Goal: Task Accomplishment & Management: Use online tool/utility

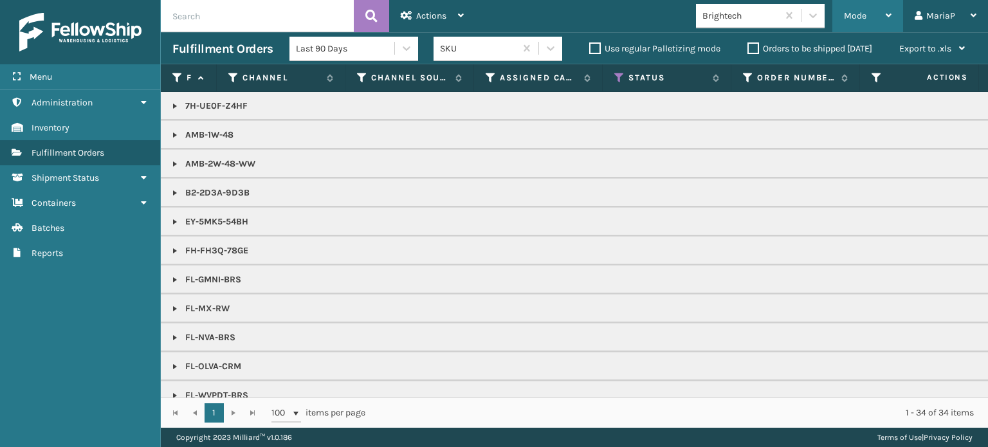
click at [860, 12] on span "Mode" at bounding box center [855, 15] width 23 height 11
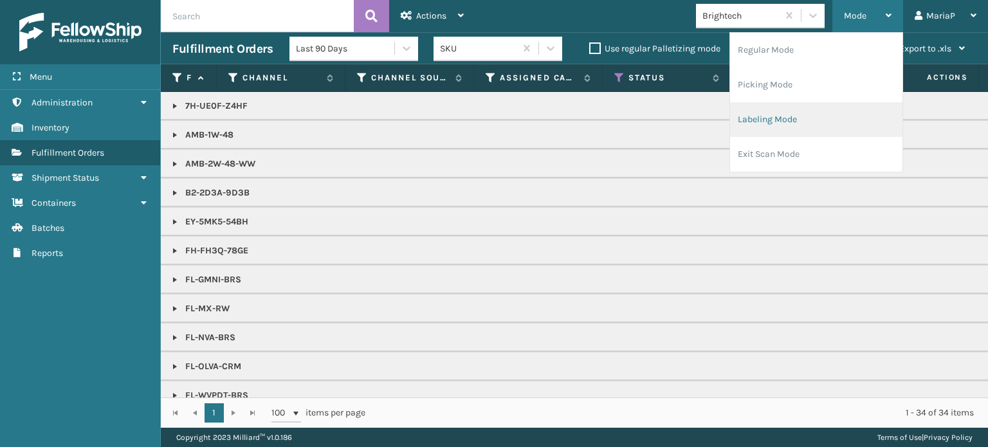
click at [779, 120] on li "Labeling Mode" at bounding box center [816, 119] width 172 height 35
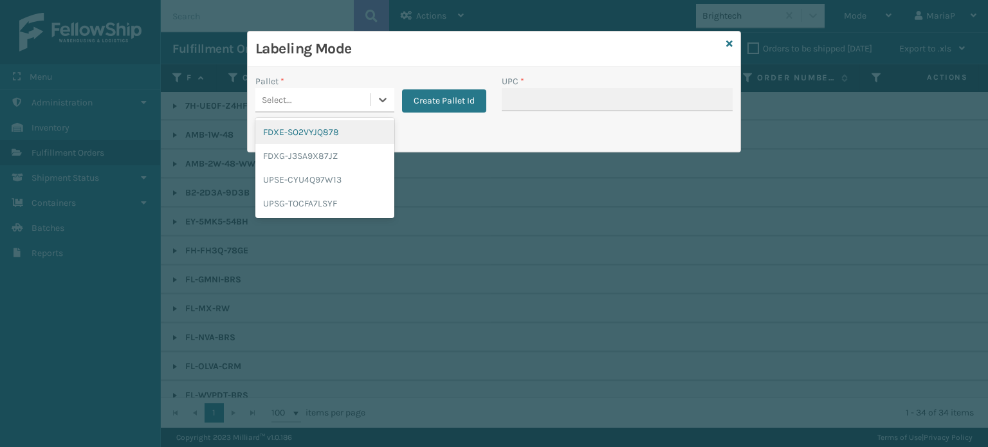
click at [301, 92] on div "Select..." at bounding box center [312, 99] width 115 height 21
click at [328, 206] on div "UPSG-TOCFA7LSYF" at bounding box center [324, 204] width 139 height 24
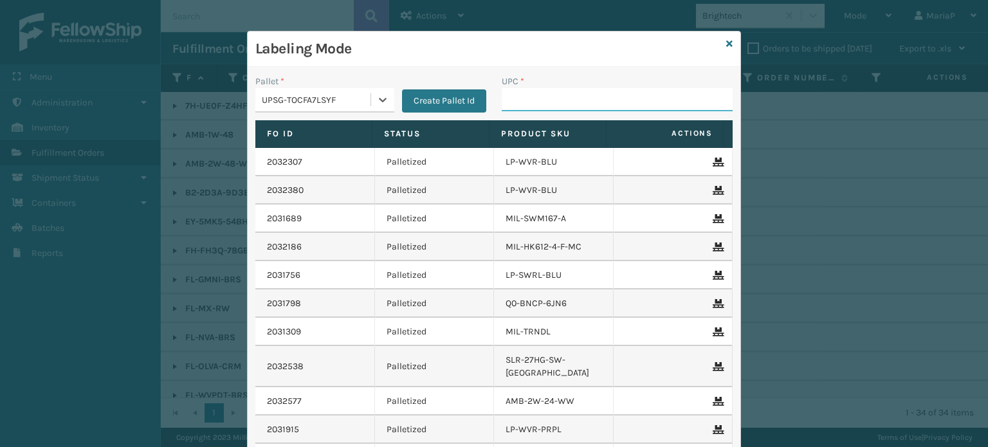
drag, startPoint x: 528, startPoint y: 93, endPoint x: 542, endPoint y: 90, distance: 15.1
click at [528, 93] on input "UPC *" at bounding box center [617, 99] width 231 height 23
click at [540, 104] on input "UPC *" at bounding box center [617, 99] width 231 height 23
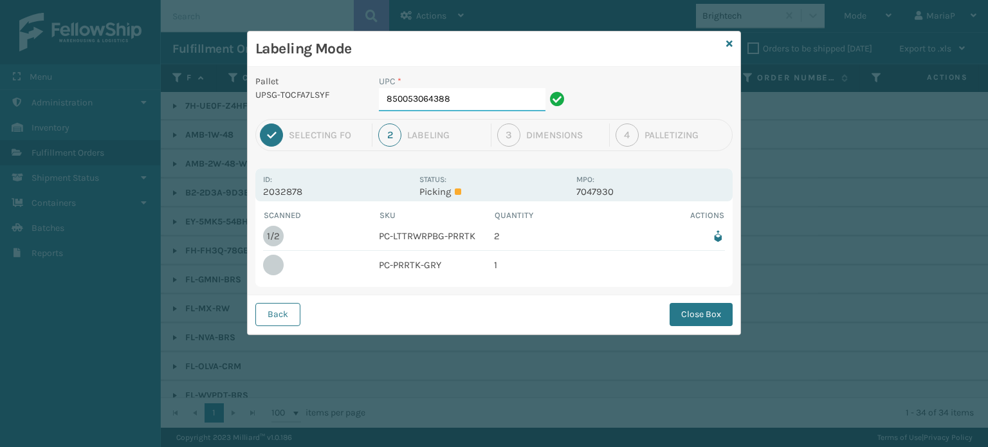
click at [515, 108] on input "850053064388" at bounding box center [462, 99] width 167 height 23
click at [488, 102] on input "850053064388" at bounding box center [462, 99] width 167 height 23
type input "850053064142"
click at [689, 321] on button "Close Box" at bounding box center [701, 314] width 63 height 23
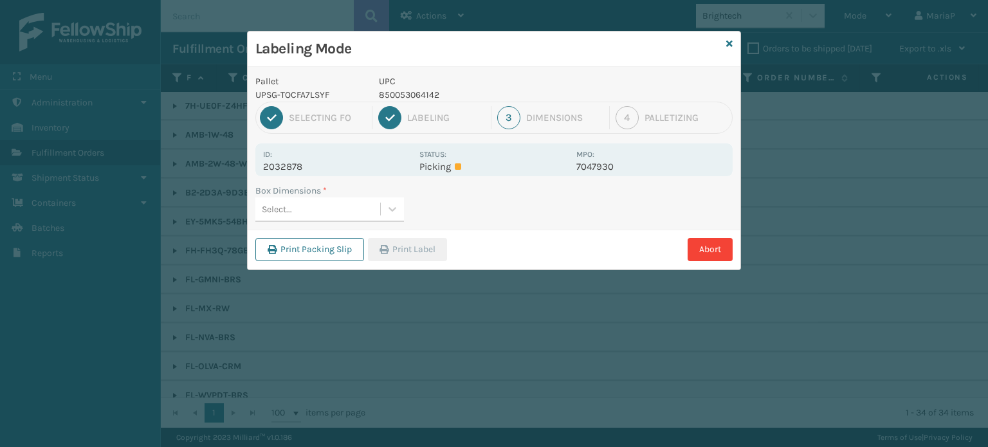
click at [300, 210] on div "Select..." at bounding box center [317, 209] width 125 height 21
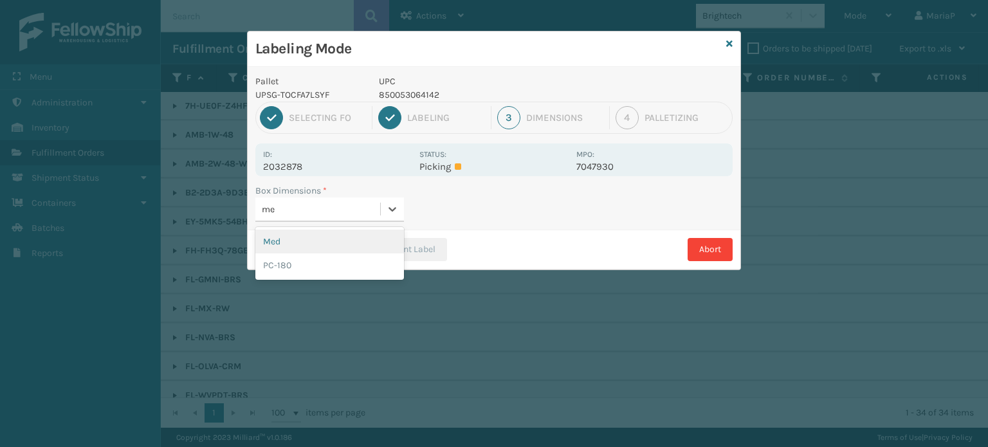
type input "med"
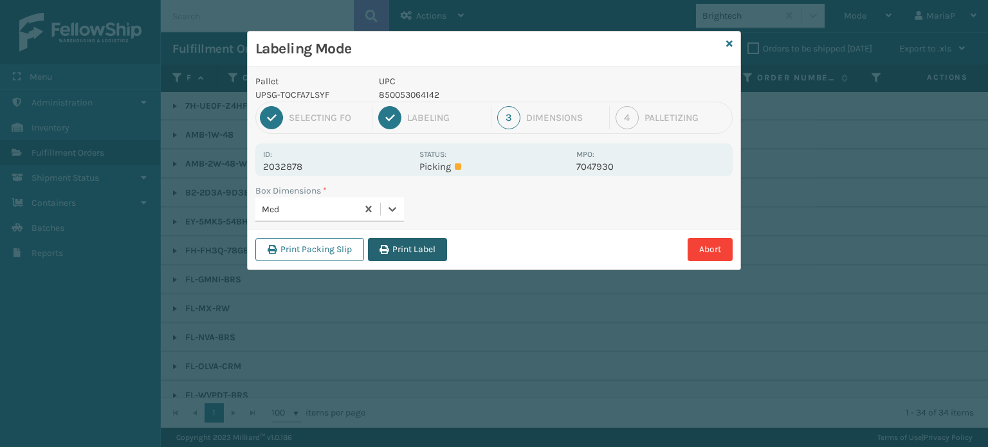
click at [423, 246] on button "Print Label" at bounding box center [407, 249] width 79 height 23
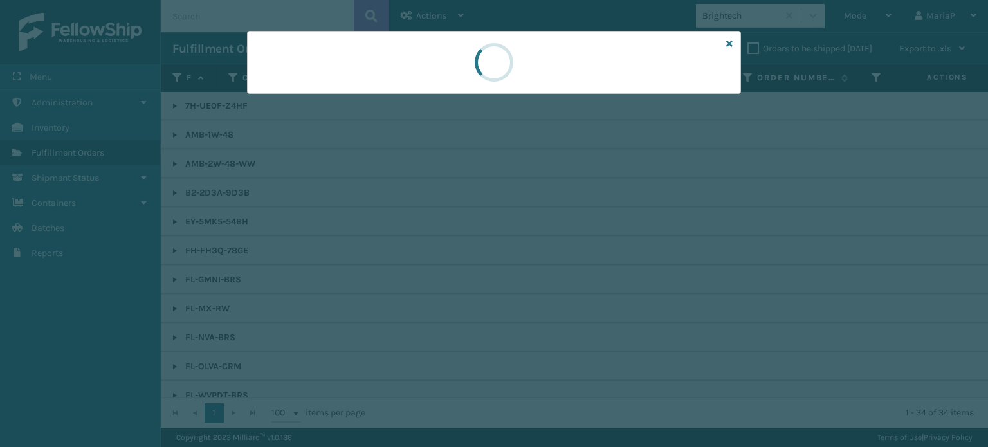
click at [423, 246] on div at bounding box center [494, 223] width 988 height 447
click at [425, 246] on div at bounding box center [494, 223] width 988 height 447
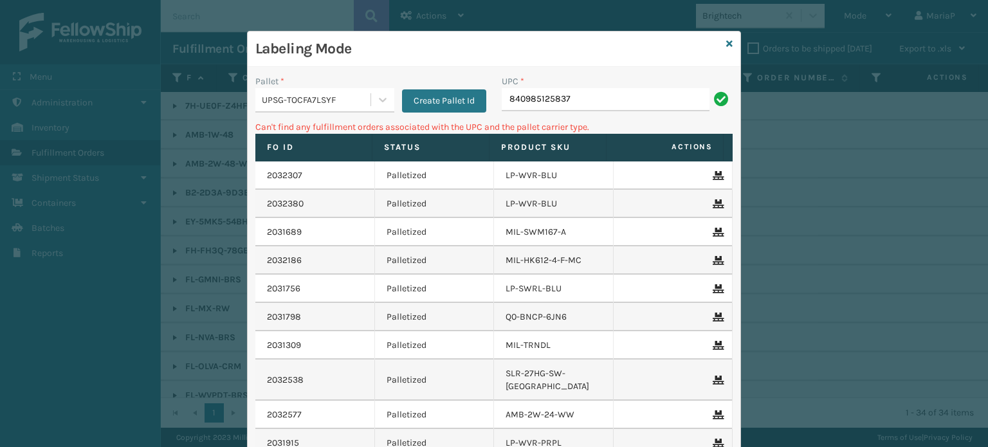
click at [494, 104] on div "UPC * 840985125837" at bounding box center [617, 98] width 246 height 46
click at [502, 100] on input "840985125837" at bounding box center [606, 99] width 208 height 23
type input "00840985125837"
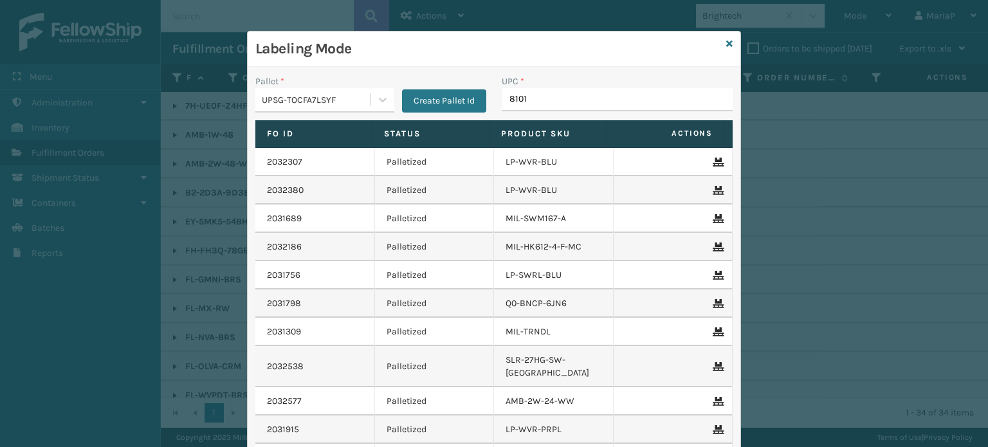
type input "81016"
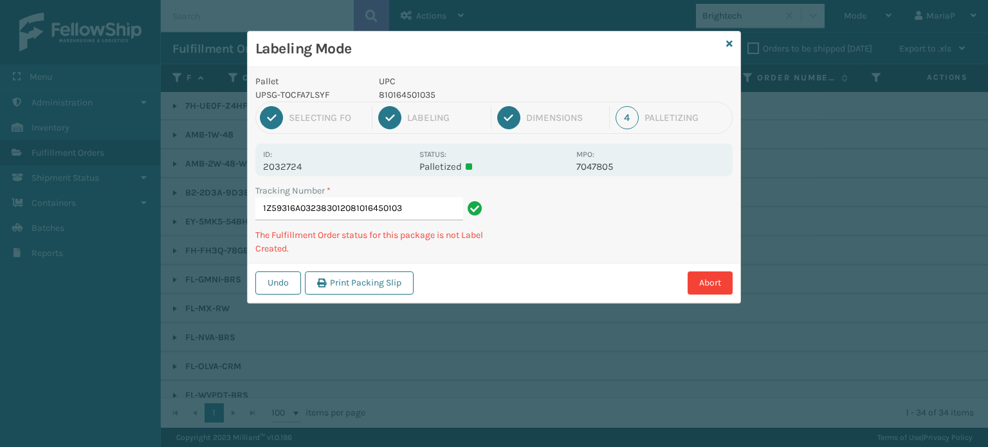
type input "1Z59316A0323830120810164501035"
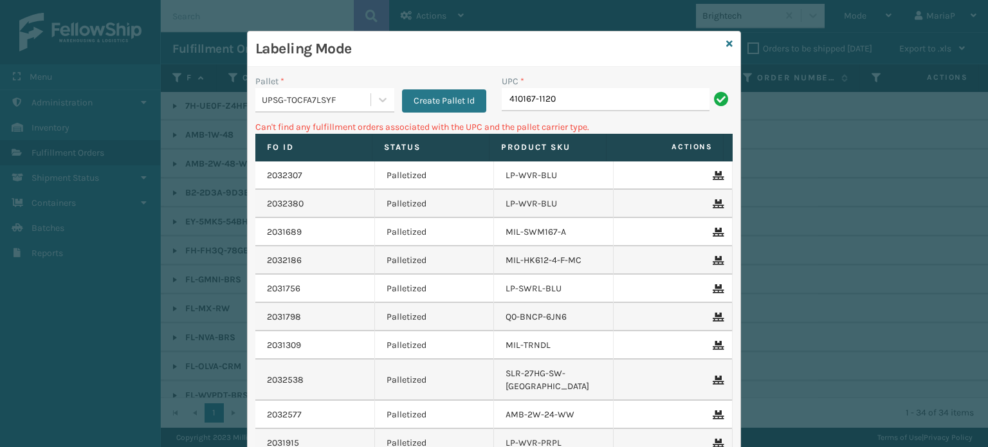
drag, startPoint x: 304, startPoint y: 104, endPoint x: 286, endPoint y: 108, distance: 17.8
click at [302, 100] on div "UPSG-TOCFA7LSYF" at bounding box center [317, 100] width 110 height 14
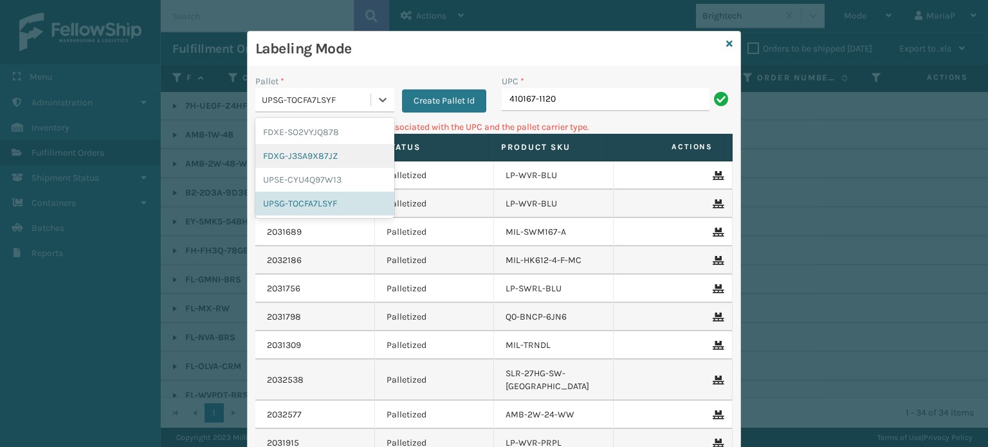
click at [340, 154] on div "FDXG-J3SA9X87JZ" at bounding box center [324, 156] width 139 height 24
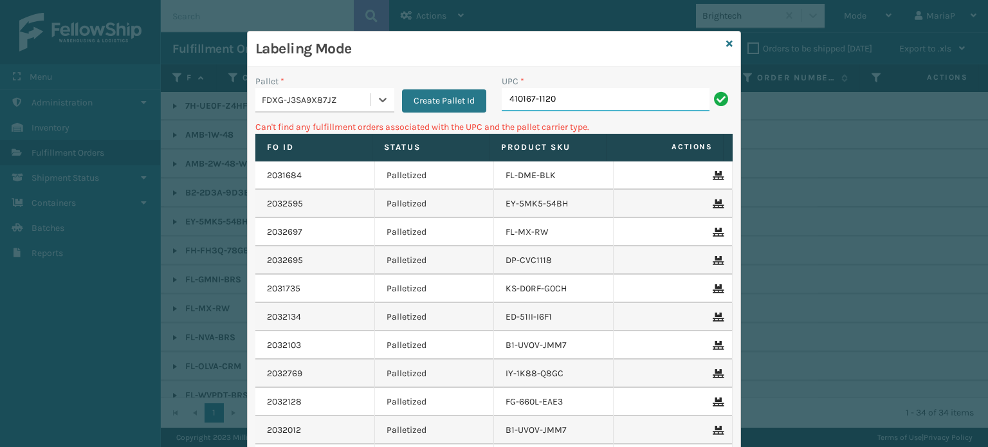
click at [567, 110] on input "410167-1120" at bounding box center [606, 99] width 208 height 23
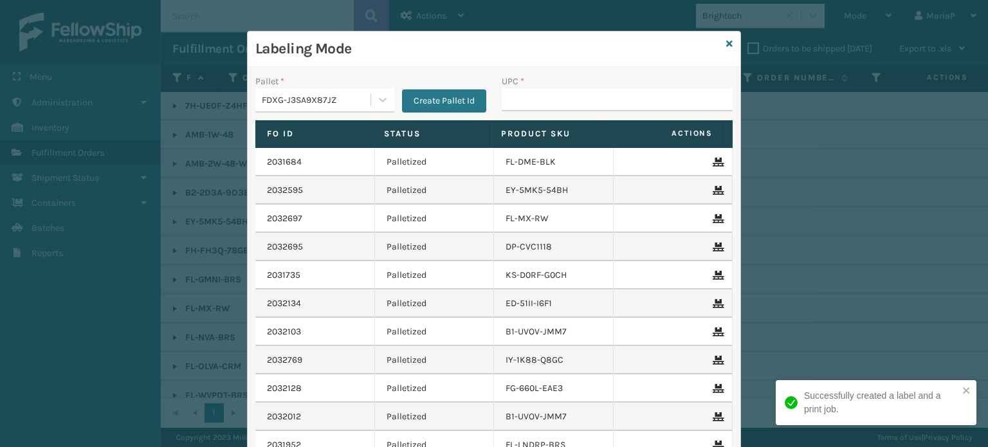
click at [356, 106] on div "FDXG-J3SA9X87JZ" at bounding box center [317, 100] width 110 height 14
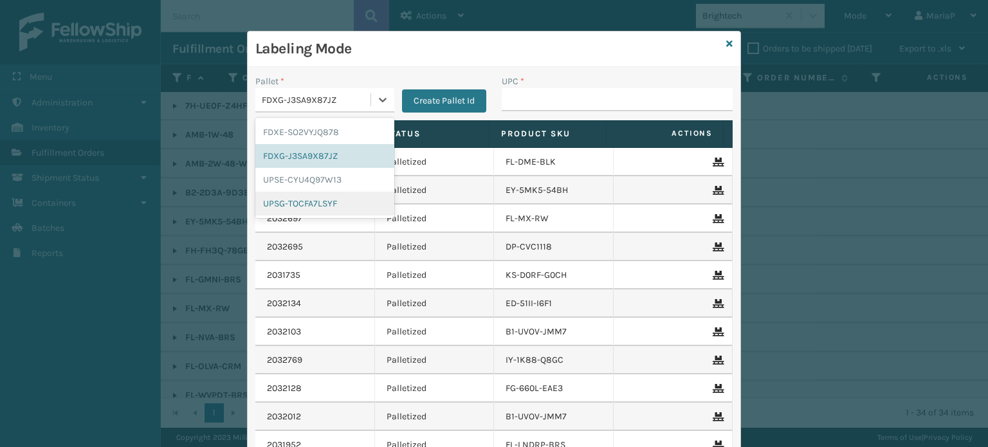
drag, startPoint x: 329, startPoint y: 199, endPoint x: 490, endPoint y: 131, distance: 174.7
click at [331, 199] on div "UPSG-TOCFA7LSYF" at bounding box center [324, 204] width 139 height 24
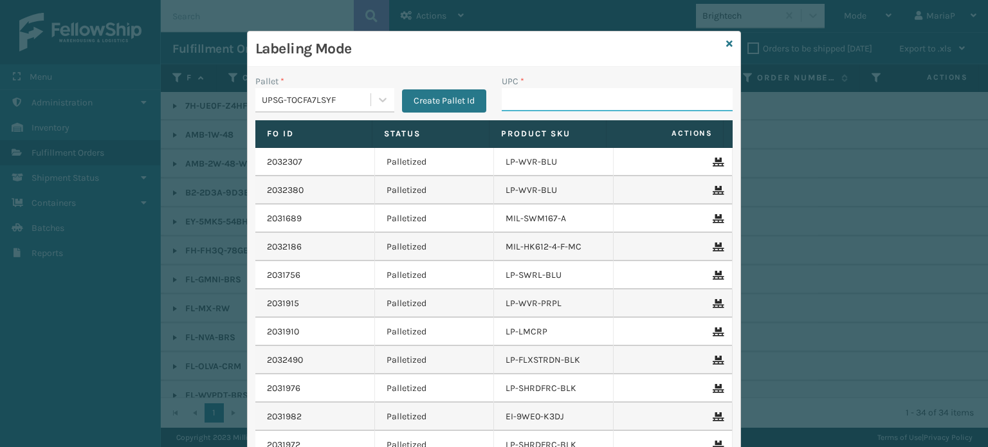
click at [524, 109] on input "UPC *" at bounding box center [617, 99] width 231 height 23
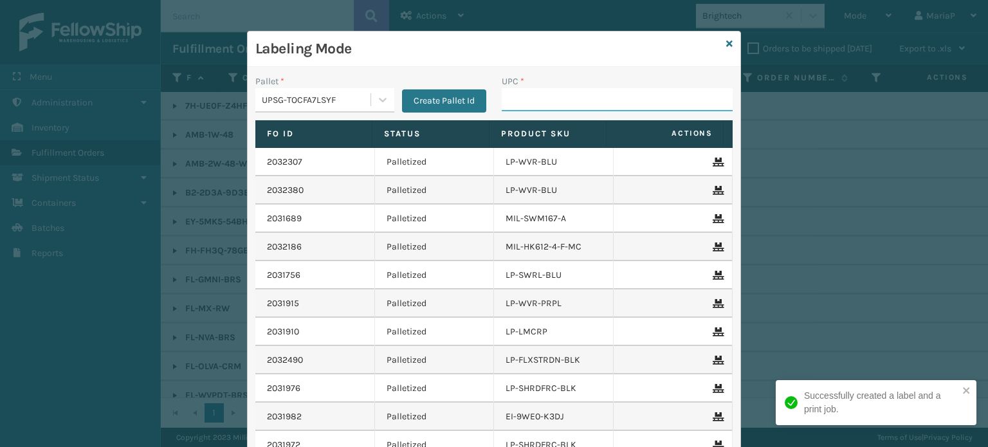
click at [538, 105] on input "UPC *" at bounding box center [617, 99] width 231 height 23
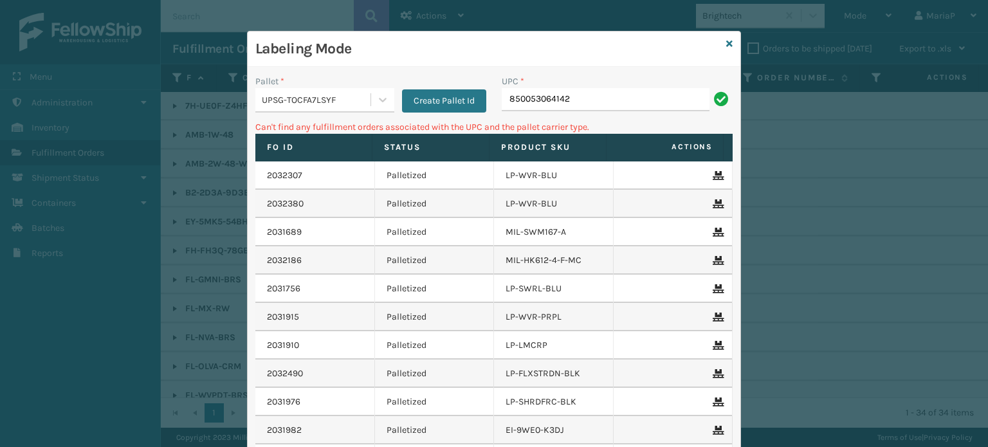
click at [360, 95] on div "UPSG-TOCFA7LSYF" at bounding box center [317, 100] width 110 height 14
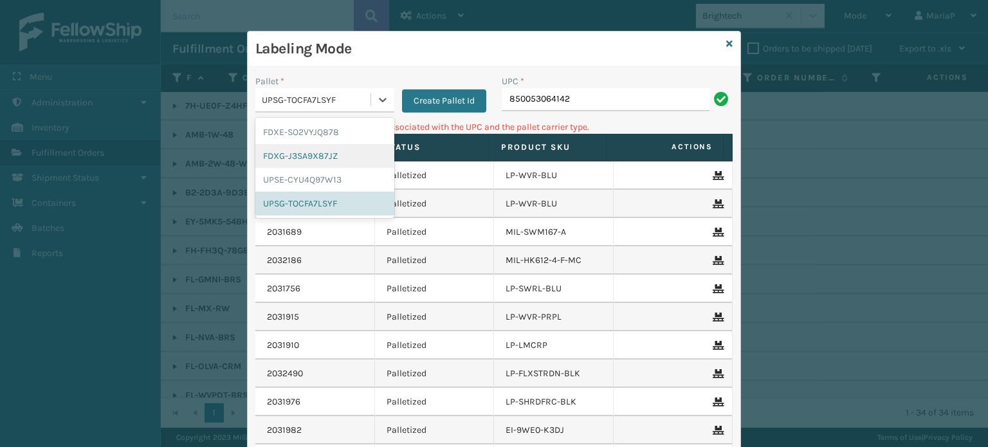
click at [330, 154] on div "FDXG-J3SA9X87JZ" at bounding box center [324, 156] width 139 height 24
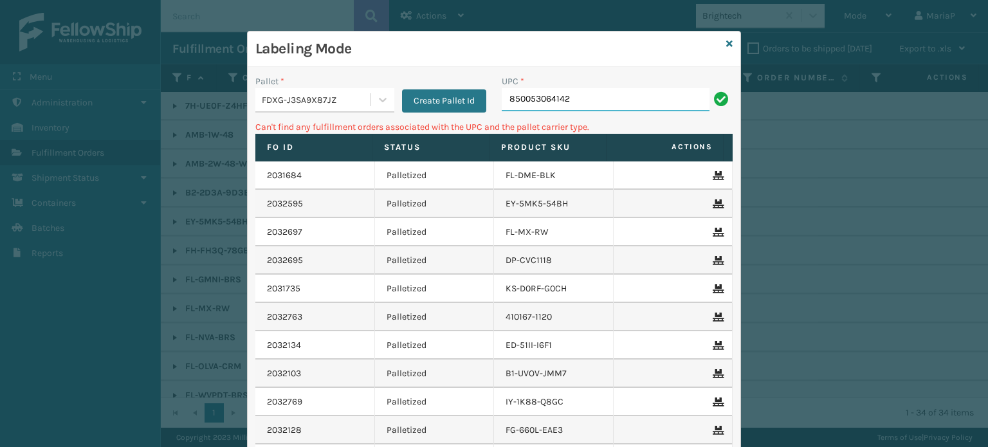
click at [551, 102] on input "850053064142" at bounding box center [606, 99] width 208 height 23
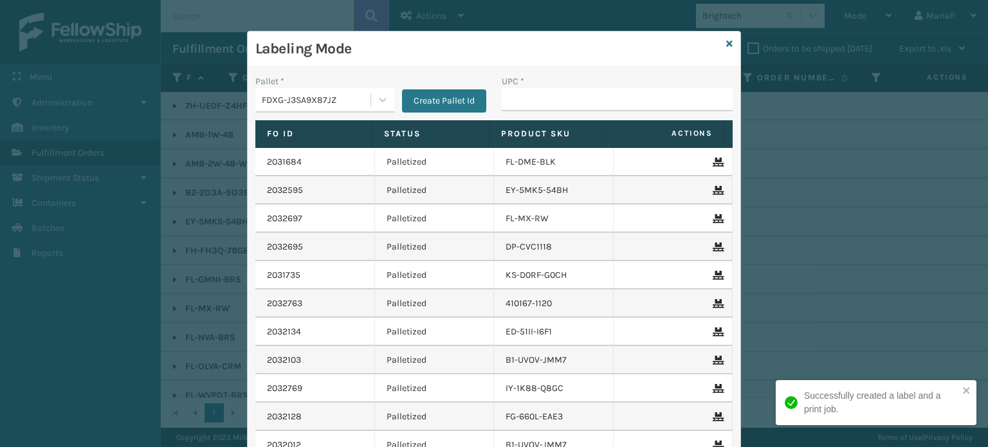
drag, startPoint x: 318, startPoint y: 93, endPoint x: 327, endPoint y: 108, distance: 17.9
click at [318, 93] on div "FDXG-J3SA9X87JZ" at bounding box center [317, 100] width 110 height 14
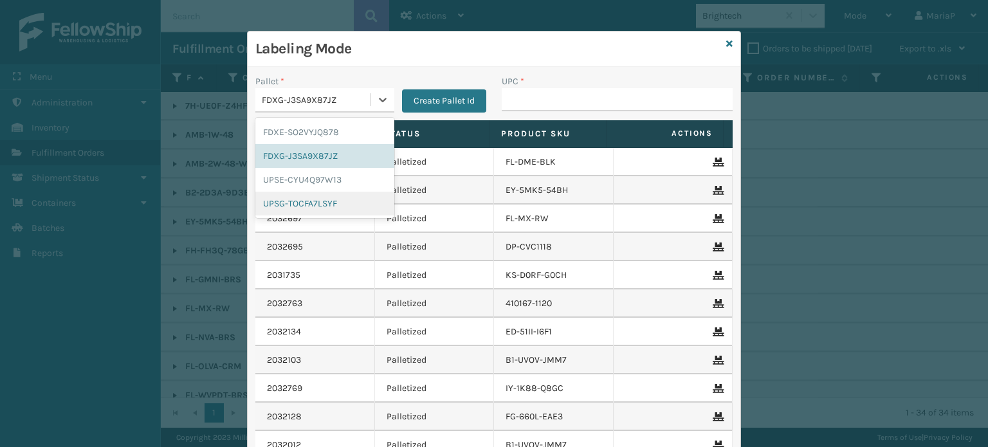
click at [324, 205] on div "UPSG-TOCFA7LSYF" at bounding box center [324, 204] width 139 height 24
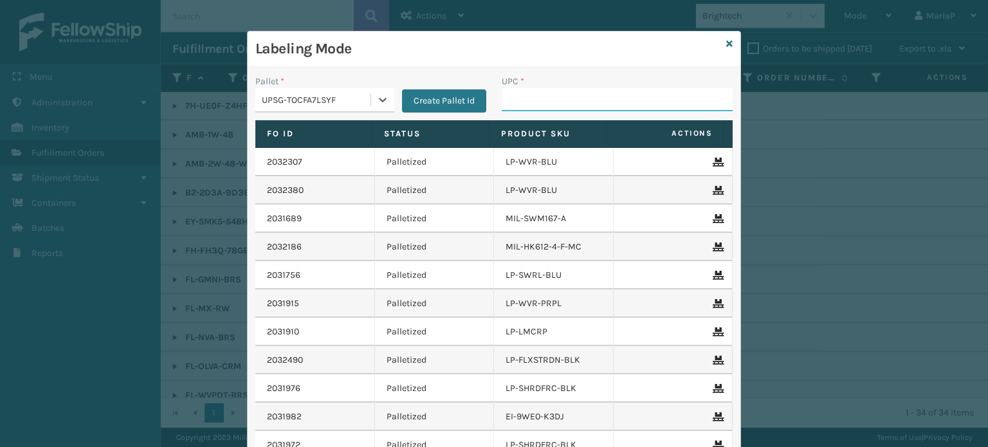
click at [508, 106] on input "UPC *" at bounding box center [617, 99] width 231 height 23
type input "8101645010"
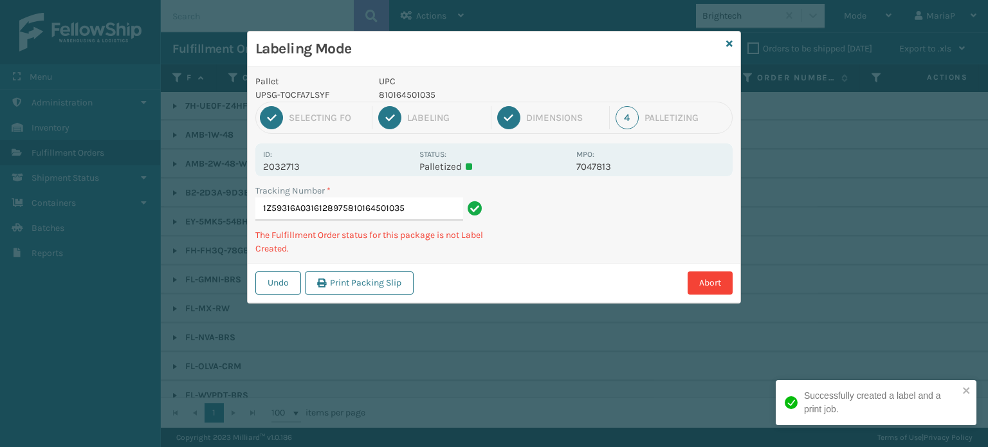
type input "1Z59316A0316128975810164501035"
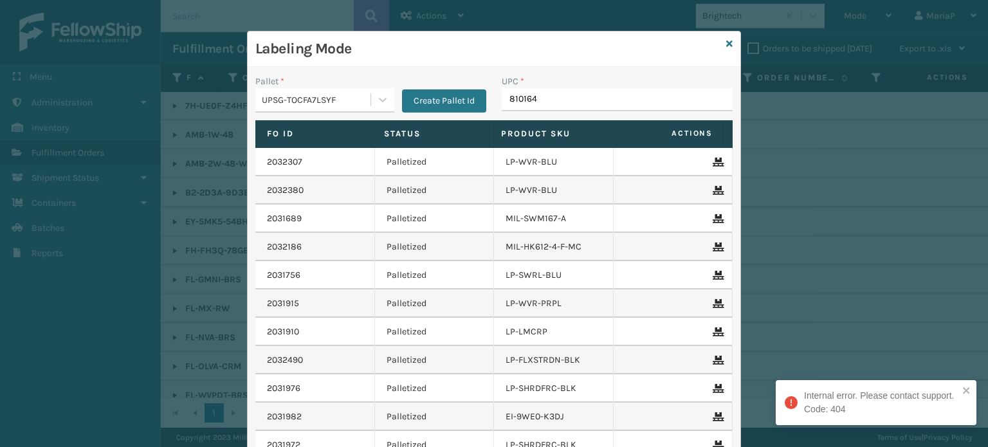
type input "8101645"
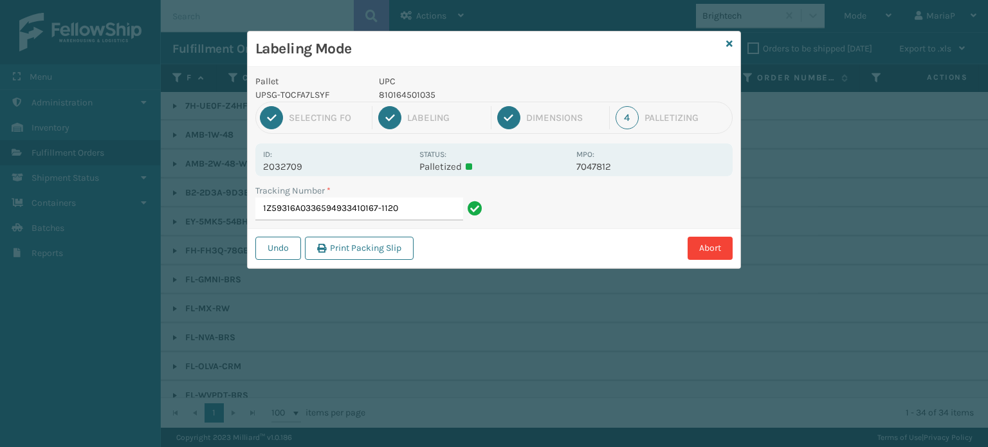
type input "1Z59316A0336594933410167-1120"
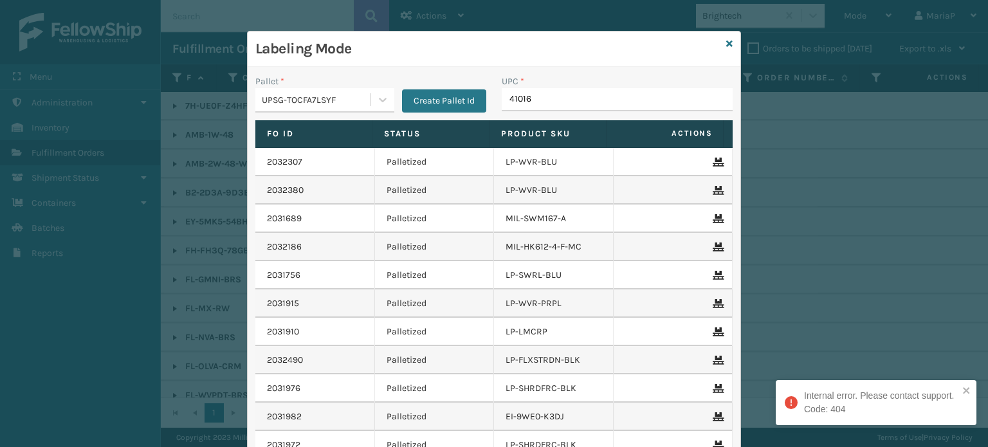
type input "410167"
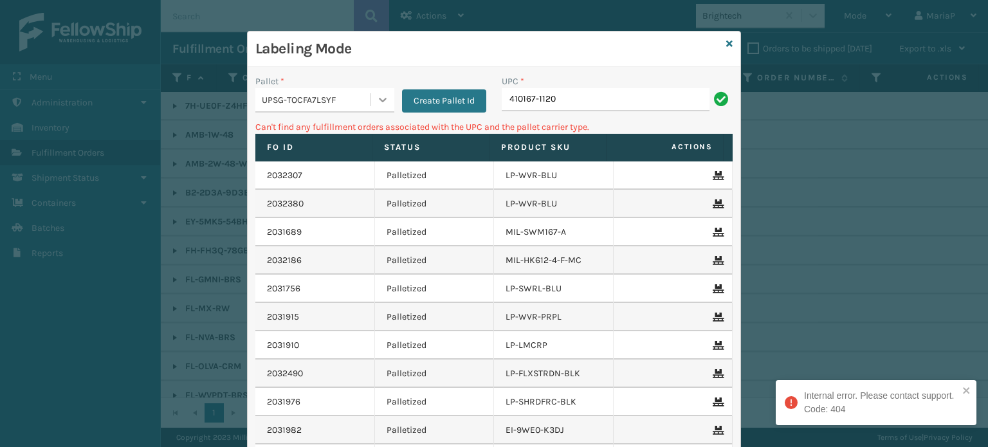
click at [371, 107] on div at bounding box center [382, 99] width 23 height 23
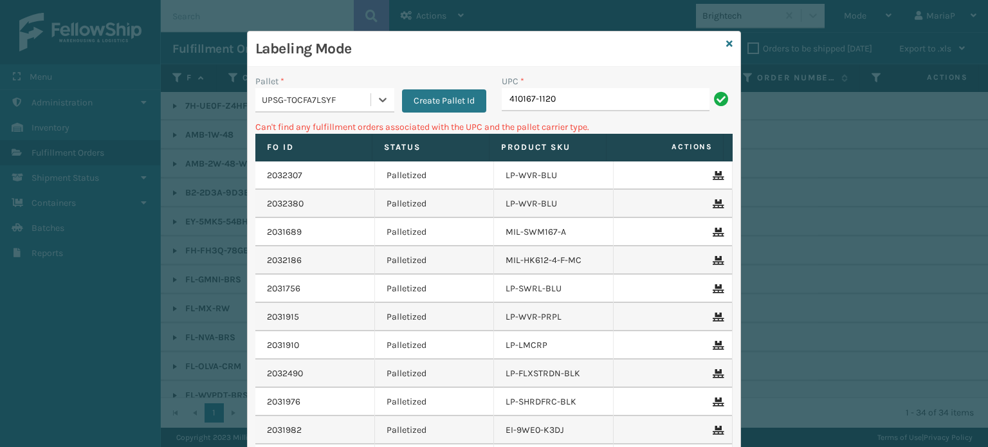
click at [358, 89] on div "UPSG-TOCFA7LSYF" at bounding box center [312, 99] width 115 height 21
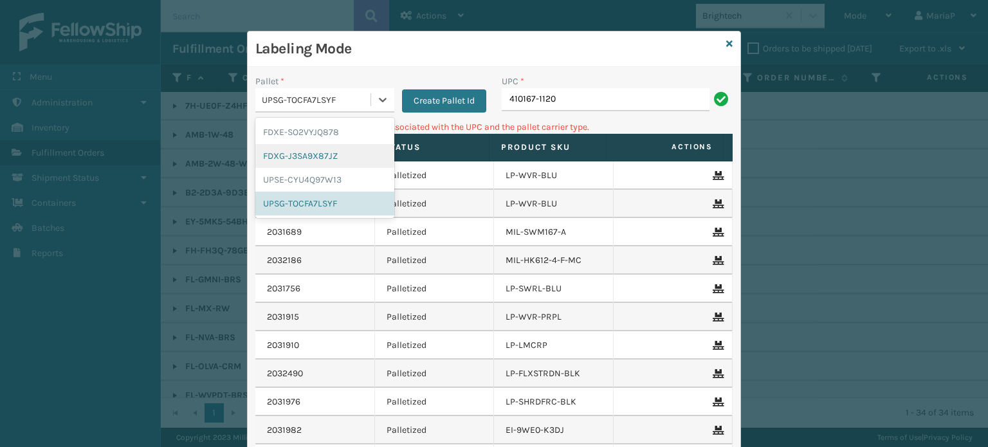
click at [318, 160] on div "FDXG-J3SA9X87JZ" at bounding box center [324, 156] width 139 height 24
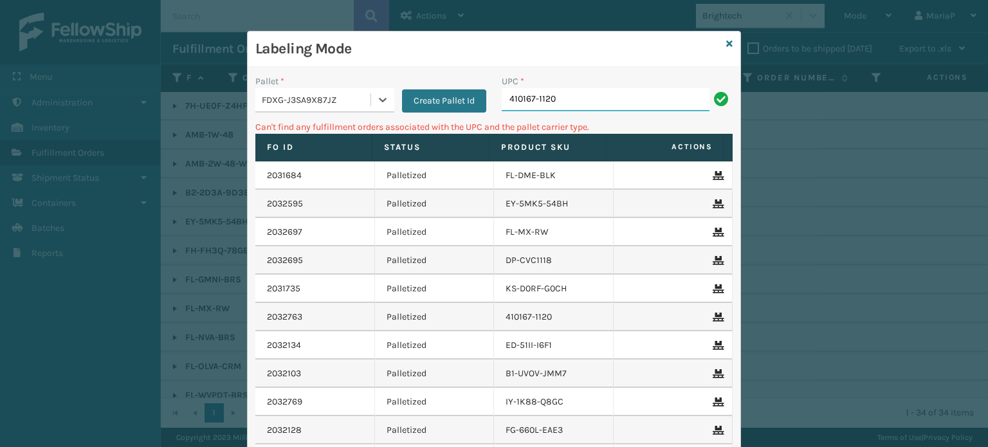
click at [565, 89] on input "410167-1120" at bounding box center [606, 99] width 208 height 23
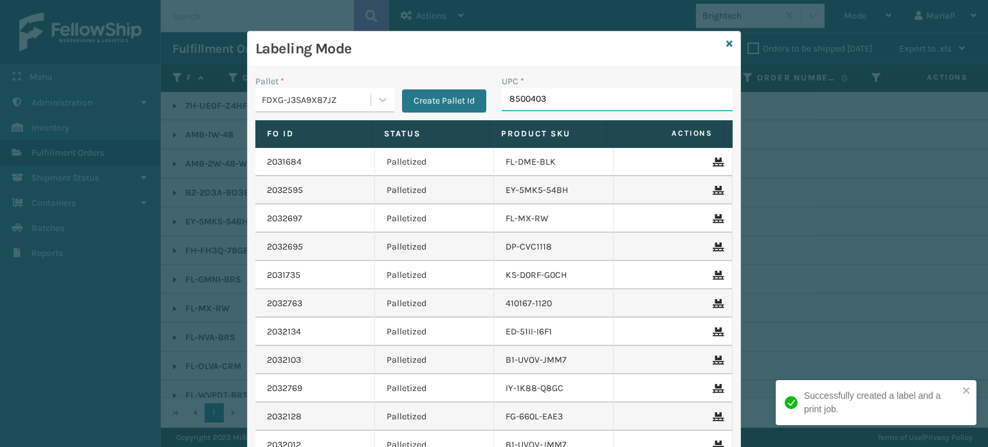
type input "85004038"
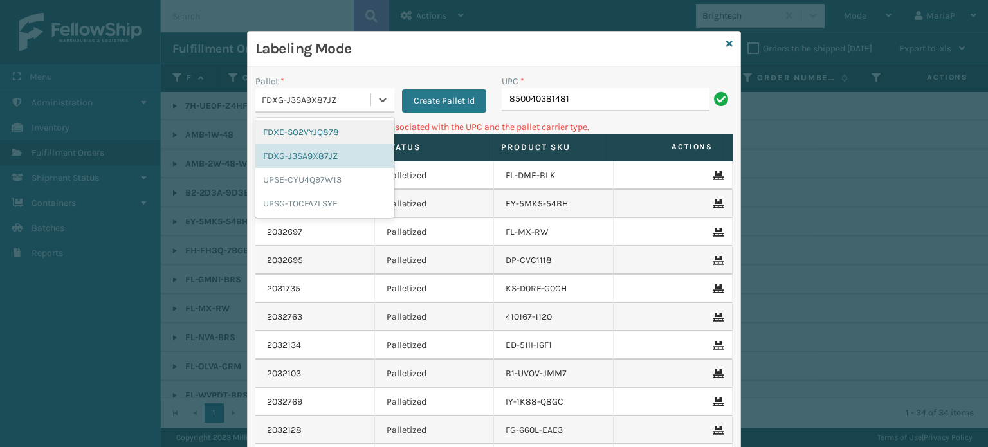
click at [303, 93] on div "FDXG-J3SA9X87JZ" at bounding box center [317, 100] width 110 height 14
drag, startPoint x: 318, startPoint y: 204, endPoint x: 412, endPoint y: 163, distance: 102.3
click at [318, 205] on div "UPSG-TOCFA7LSYF" at bounding box center [324, 204] width 139 height 24
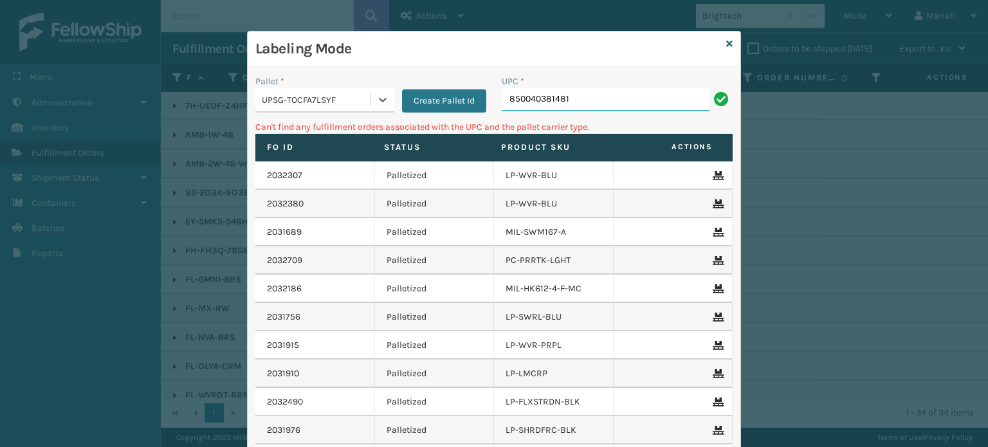
click at [551, 106] on input "850040381481" at bounding box center [606, 99] width 208 height 23
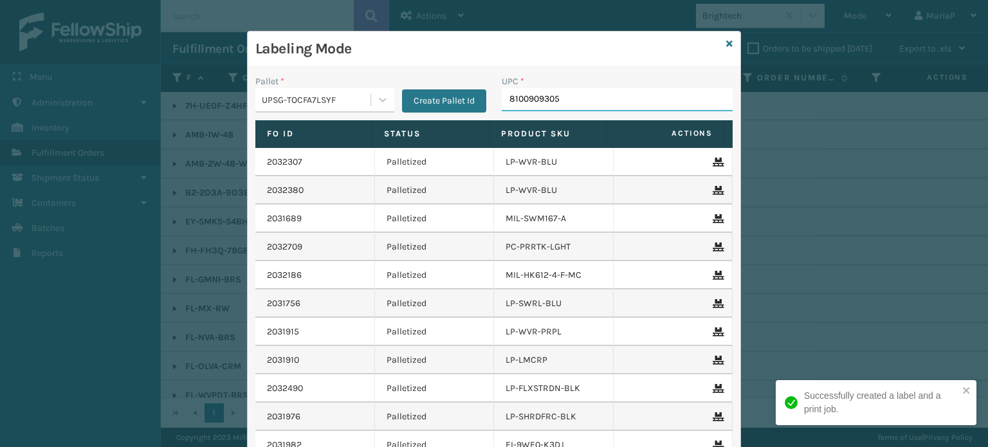
type input "81009093059"
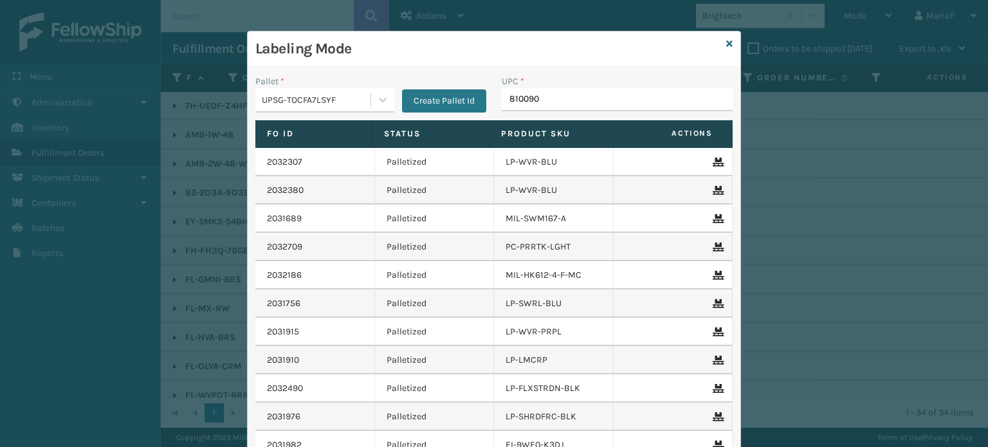
type input "8100909"
type input "LP-AXSP-BLK"
type input "LP-PWRUPPLS-BLK"
type input "810090930916"
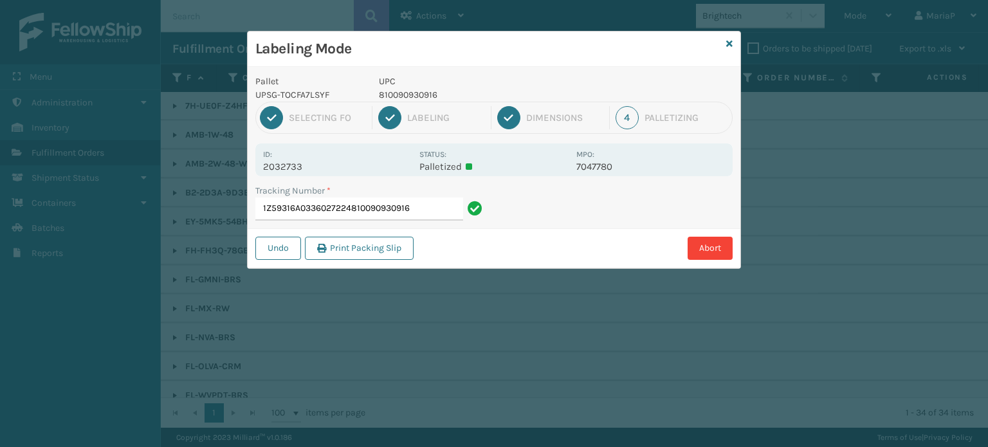
type input "1Z59316A0336027224810090930916"
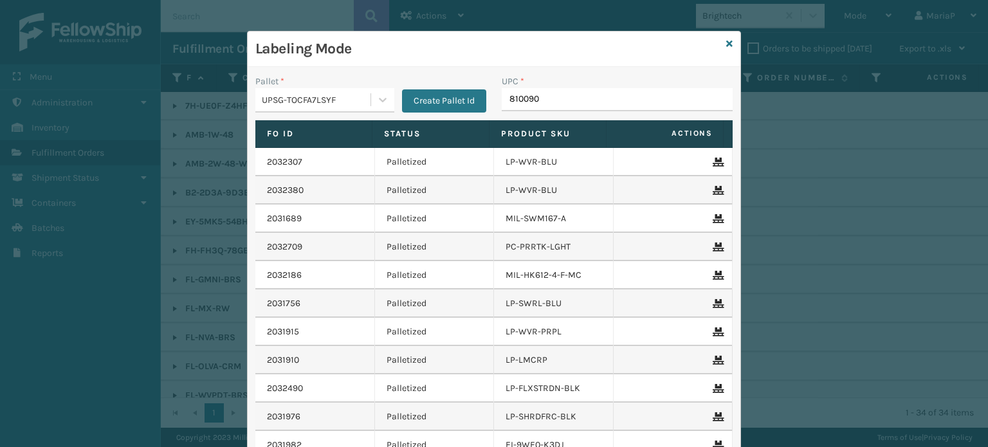
type input "8100909"
type input "810090"
type input "8100909"
type input "8101613326"
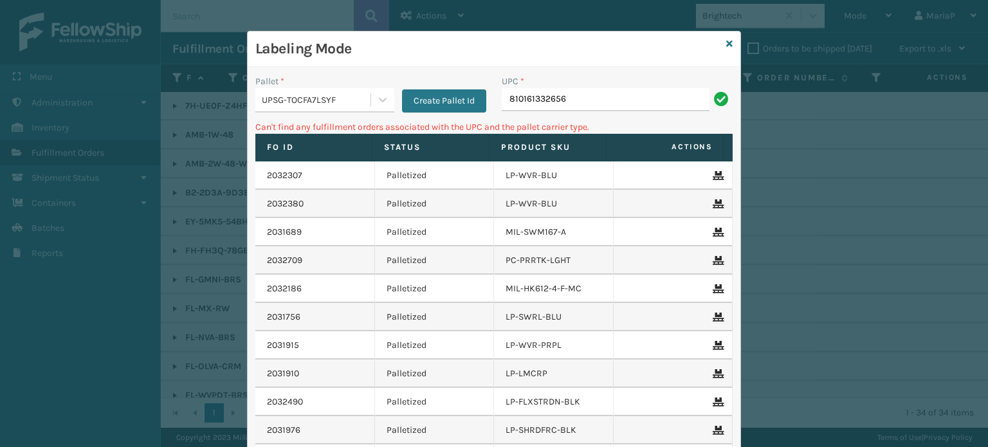
click at [600, 104] on input "810161332656" at bounding box center [606, 99] width 208 height 23
click at [600, 102] on input "810161332656" at bounding box center [606, 99] width 208 height 23
type input "LP-STMRC-SLV"
click at [582, 104] on input "LP-STMRC-SLV" at bounding box center [606, 99] width 208 height 23
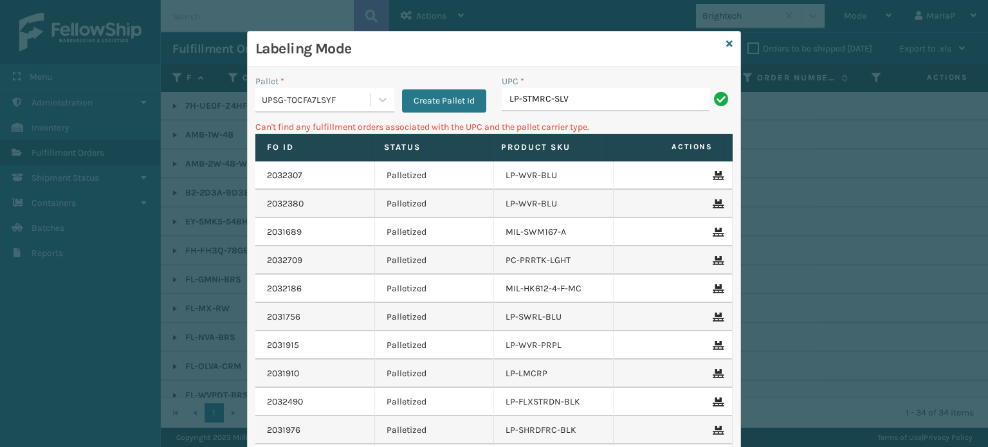
click at [582, 104] on input "LP-STMRC-SLV" at bounding box center [606, 99] width 208 height 23
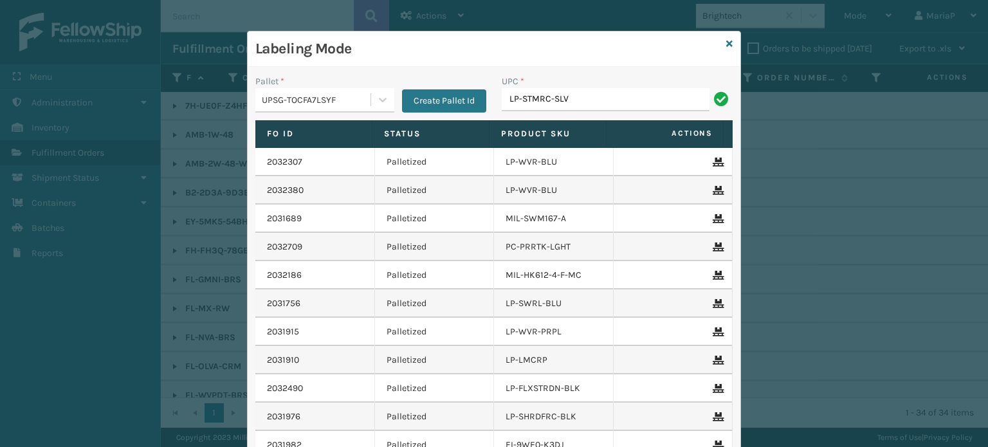
type input "LP-STMRC-SLV"
type input "LP-GLTBLST-BLK"
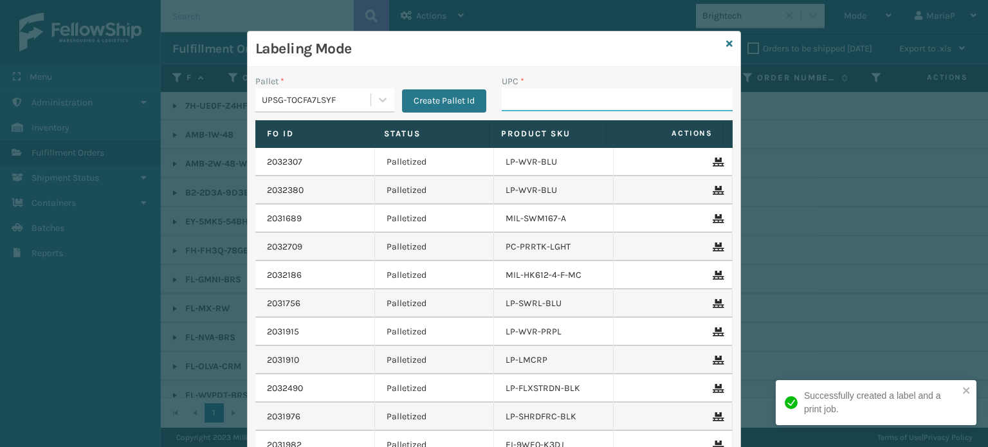
drag, startPoint x: 522, startPoint y: 98, endPoint x: 529, endPoint y: 93, distance: 7.9
click at [522, 98] on input "UPC *" at bounding box center [617, 99] width 231 height 23
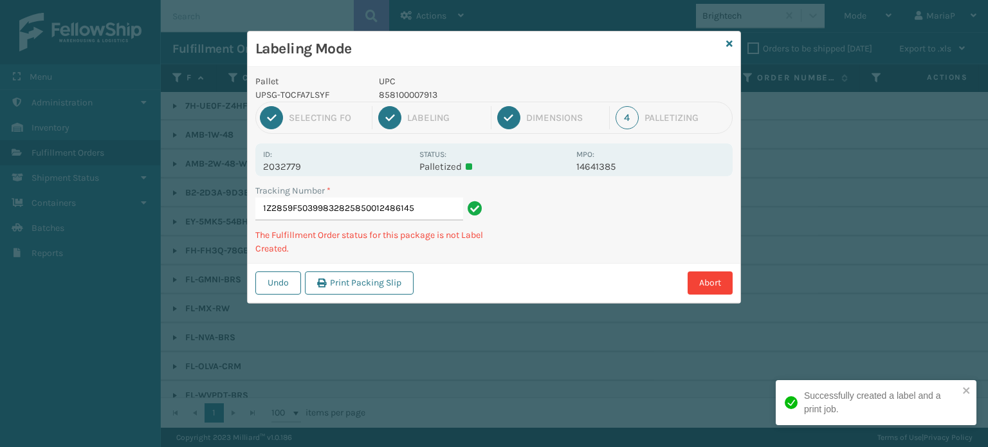
type input "1Z2859F50399832825850012486145"
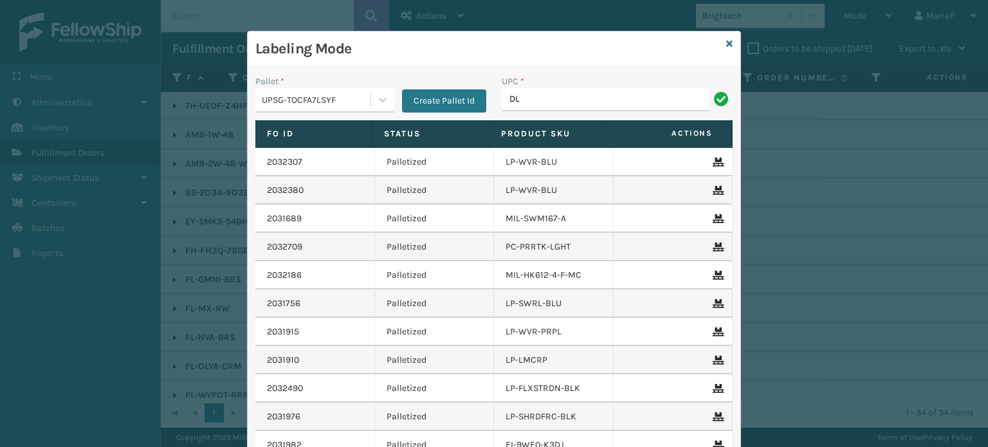
type input "D"
type input "FL-OLVA-CRM"
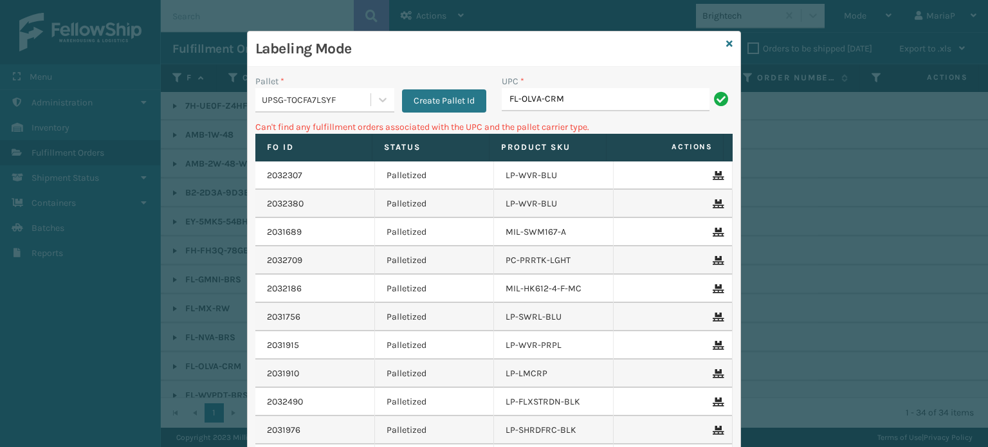
click at [280, 93] on div "UPSG-TOCFA7LSYF" at bounding box center [317, 100] width 110 height 14
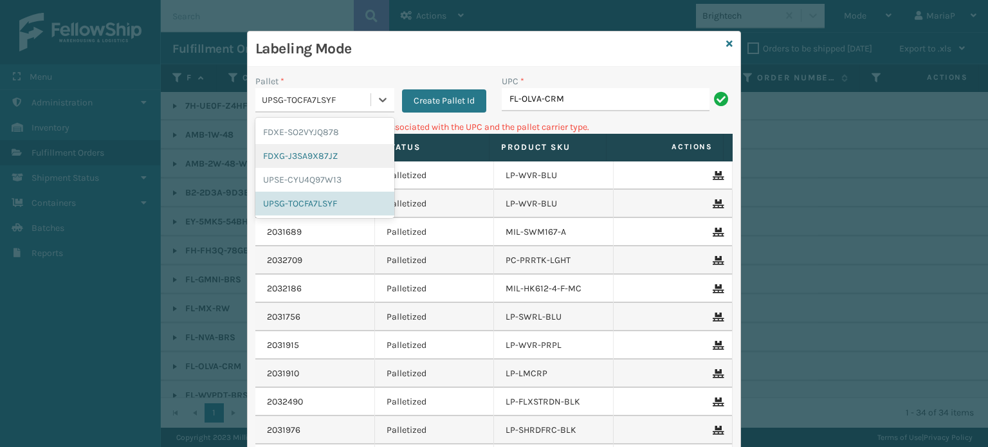
click at [291, 149] on div "FDXG-J3SA9X87JZ" at bounding box center [324, 156] width 139 height 24
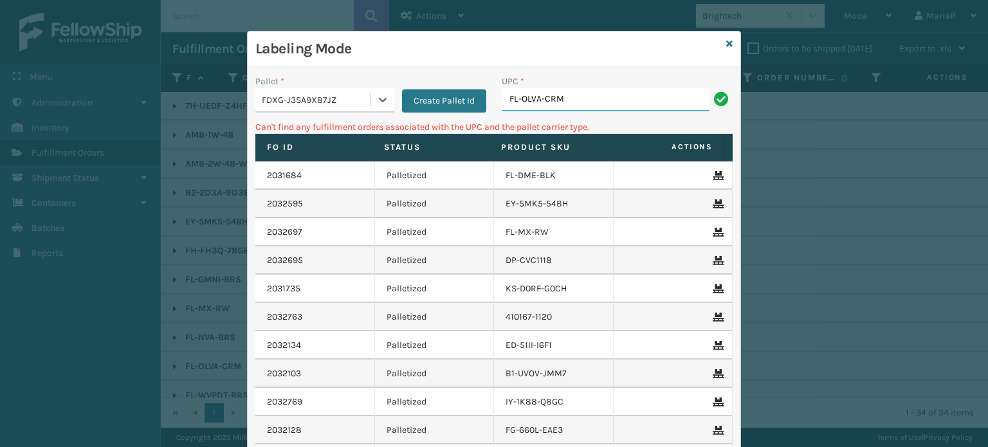
click at [600, 93] on input "FL-OLVA-CRM" at bounding box center [606, 99] width 208 height 23
drag, startPoint x: 775, startPoint y: 86, endPoint x: 764, endPoint y: 87, distance: 11.0
drag, startPoint x: 764, startPoint y: 87, endPoint x: 565, endPoint y: 97, distance: 199.0
click at [572, 97] on input "FL-OLVA-CRM" at bounding box center [606, 99] width 208 height 23
click at [592, 100] on input "FL-OLVA-CRM" at bounding box center [606, 99] width 208 height 23
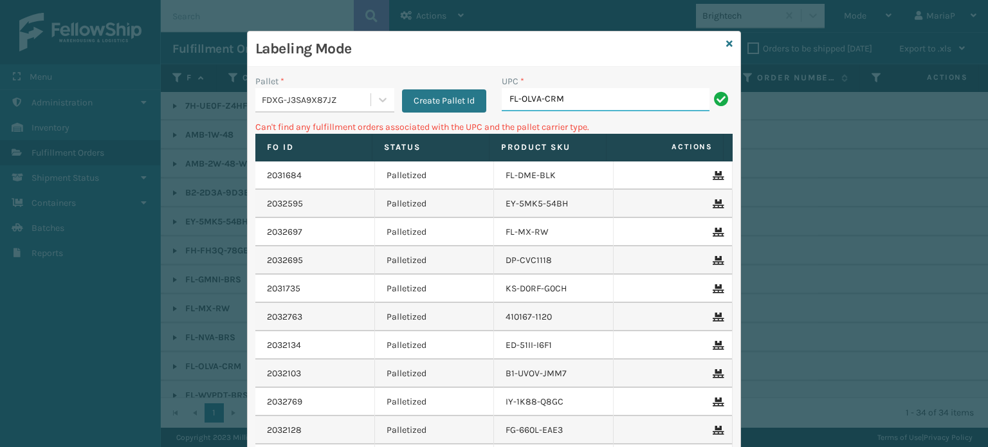
click at [591, 99] on input "FL-OLVA-CRM" at bounding box center [606, 99] width 208 height 23
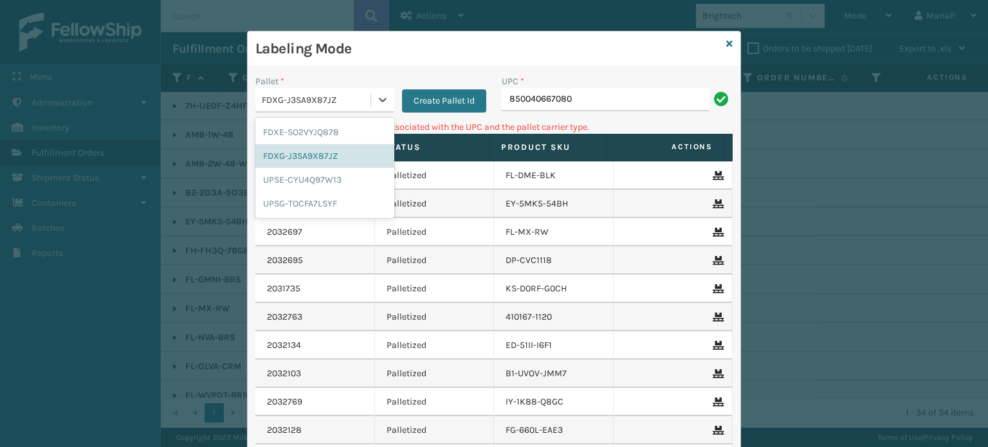
click at [296, 92] on div "FDXG-J3SA9X87JZ" at bounding box center [312, 99] width 115 height 21
click at [283, 182] on div "UPSE-CYU4Q97W13" at bounding box center [324, 180] width 139 height 24
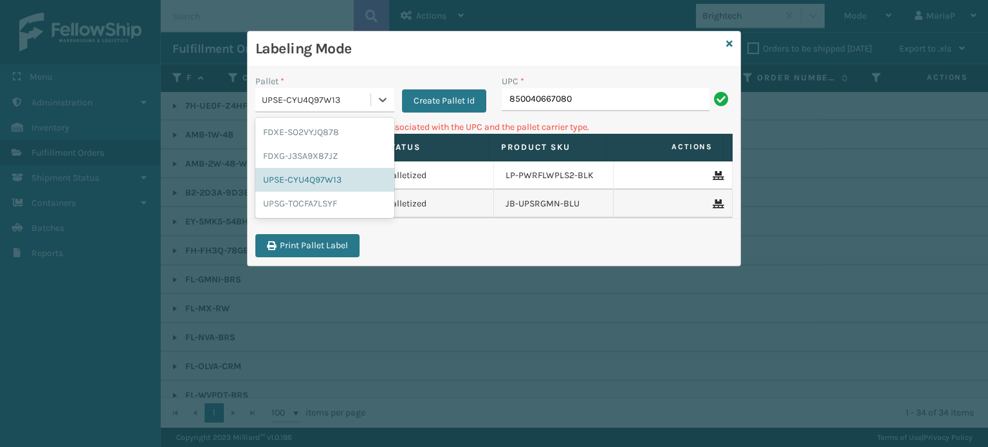
click at [328, 97] on div "UPSE-CYU4Q97W13" at bounding box center [317, 100] width 110 height 14
drag, startPoint x: 308, startPoint y: 199, endPoint x: 442, endPoint y: 158, distance: 140.6
click at [308, 199] on div "UPSG-TOCFA7LSYF" at bounding box center [324, 204] width 139 height 24
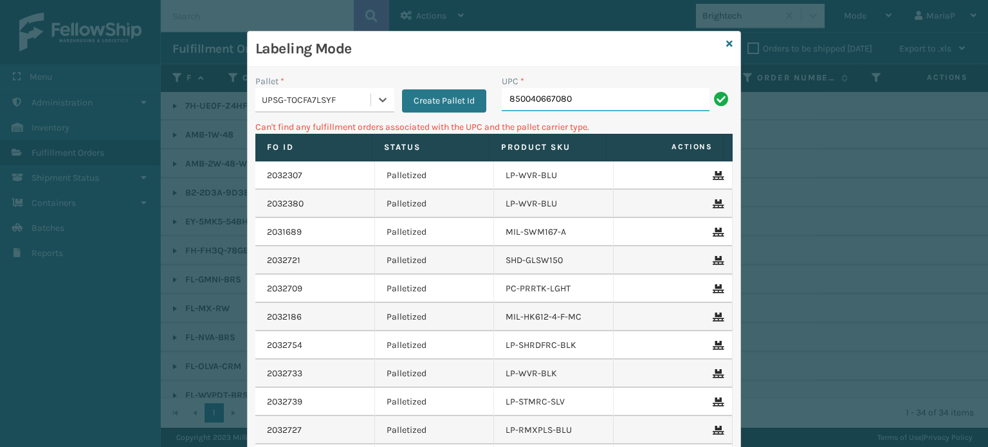
click at [571, 109] on input "850040667080" at bounding box center [606, 99] width 208 height 23
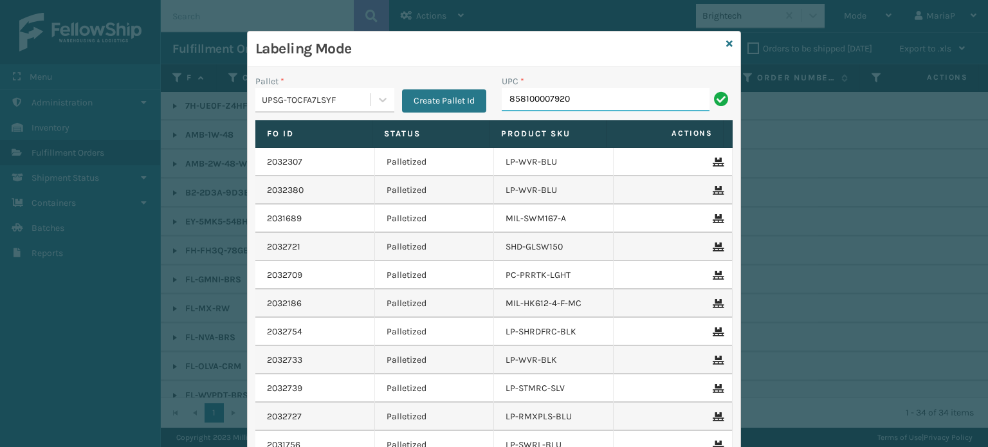
type input "858100007920"
click at [609, 102] on input "858100007920" at bounding box center [606, 99] width 208 height 23
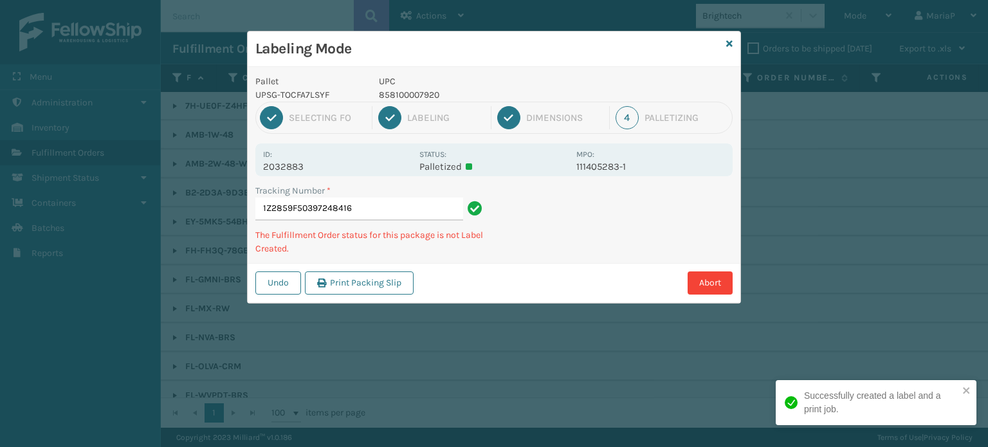
click at [408, 92] on p "858100007920" at bounding box center [474, 95] width 190 height 14
copy p "858100007920"
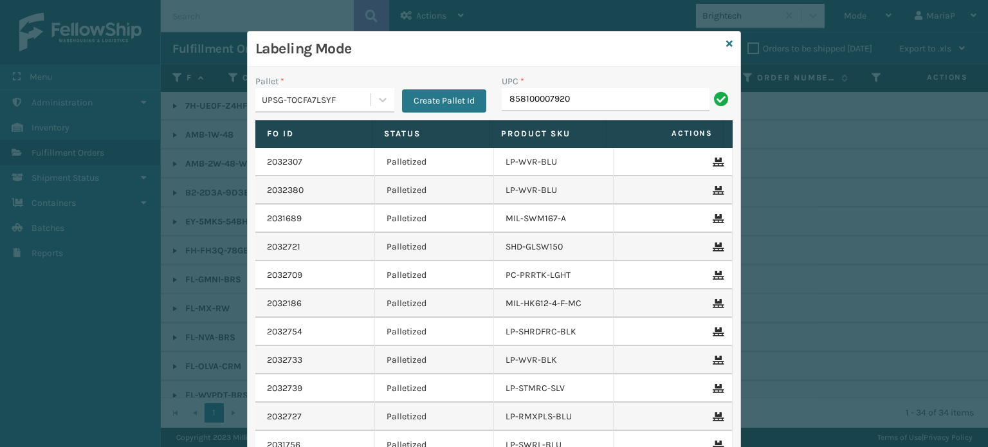
type input "858100007920"
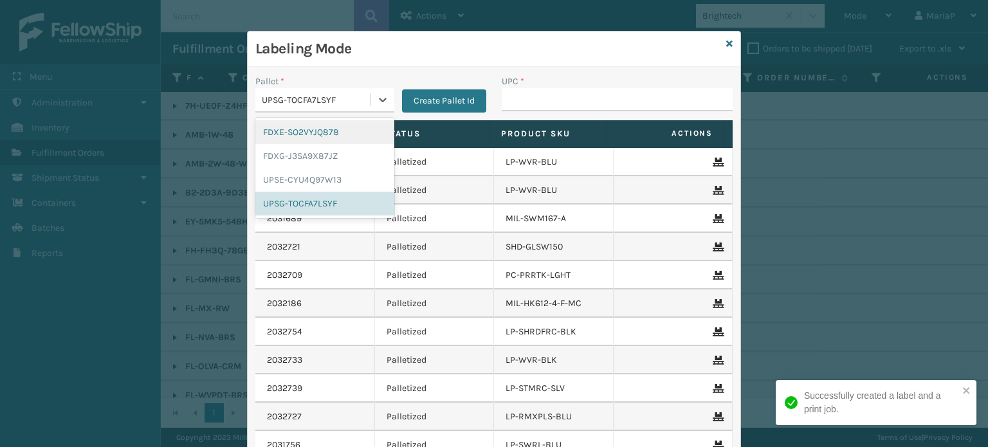
click at [356, 102] on div "UPSG-TOCFA7LSYF" at bounding box center [317, 100] width 110 height 14
click at [303, 151] on div "FDXG-J3SA9X87JZ" at bounding box center [324, 156] width 139 height 24
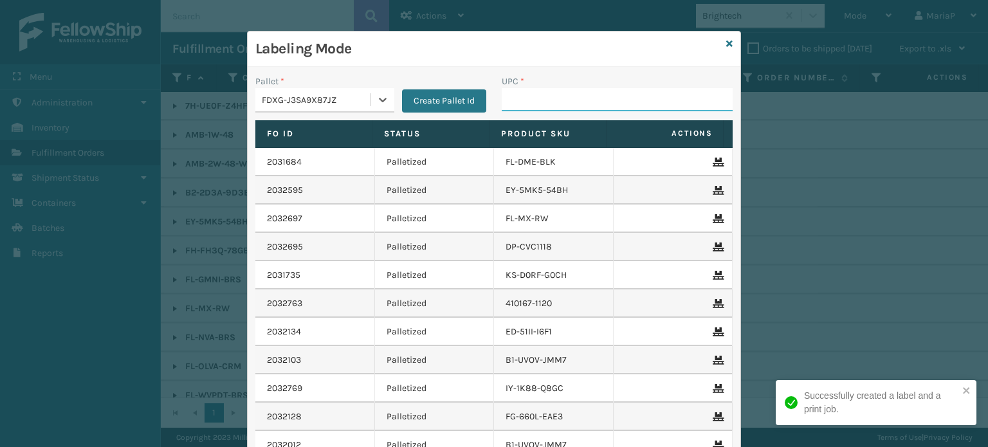
click at [566, 100] on input "UPC *" at bounding box center [617, 99] width 231 height 23
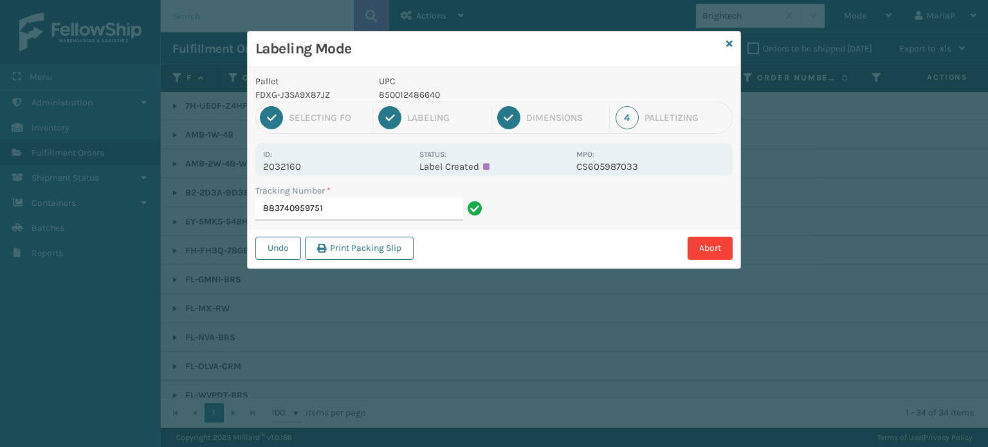
click at [422, 97] on p "850012486640" at bounding box center [474, 95] width 190 height 14
copy p "850012486640"
click at [385, 214] on input "883740959751" at bounding box center [359, 209] width 208 height 23
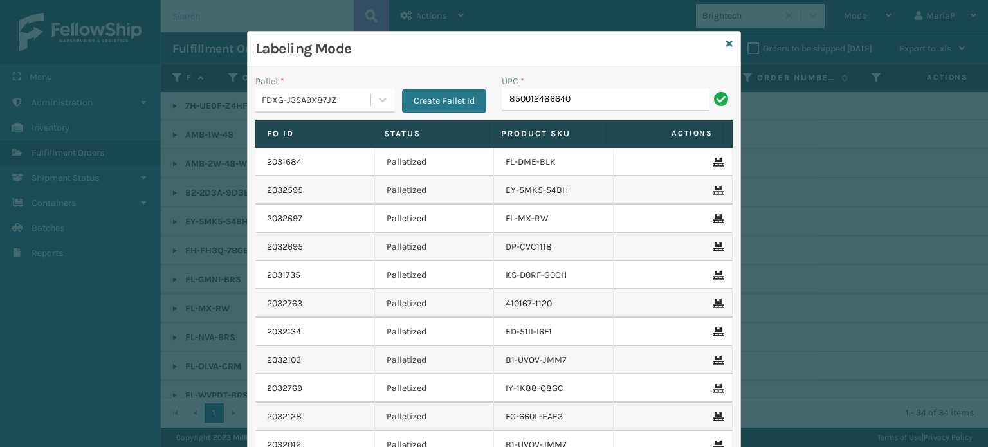
type input "850012486640"
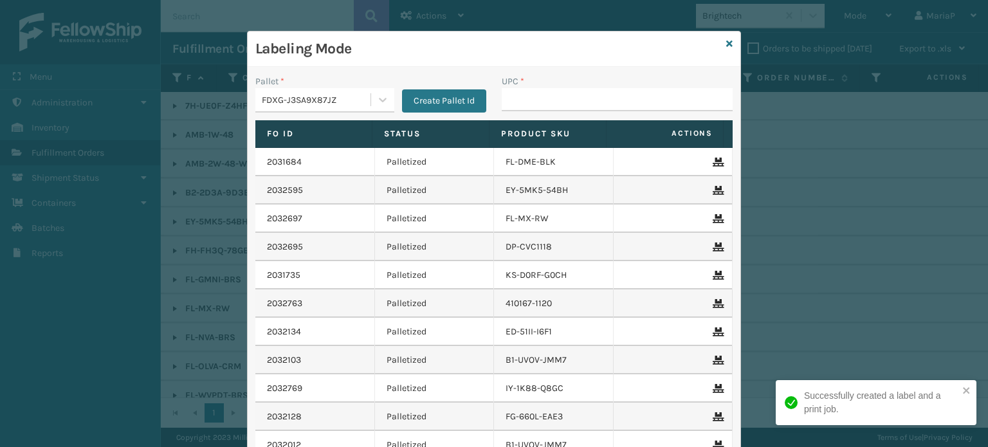
click at [666, 123] on span "Actions" at bounding box center [666, 133] width 110 height 21
click at [726, 39] on icon at bounding box center [729, 43] width 6 height 9
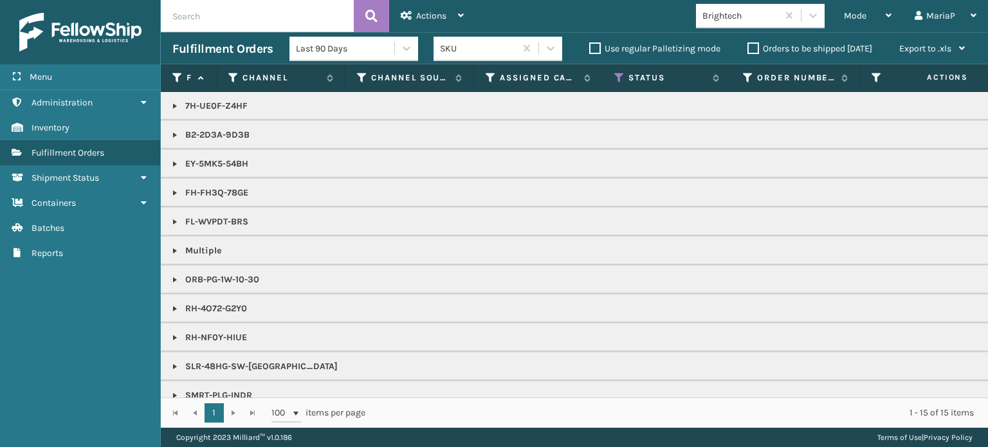
click at [732, 20] on div "Brightech" at bounding box center [741, 16] width 77 height 14
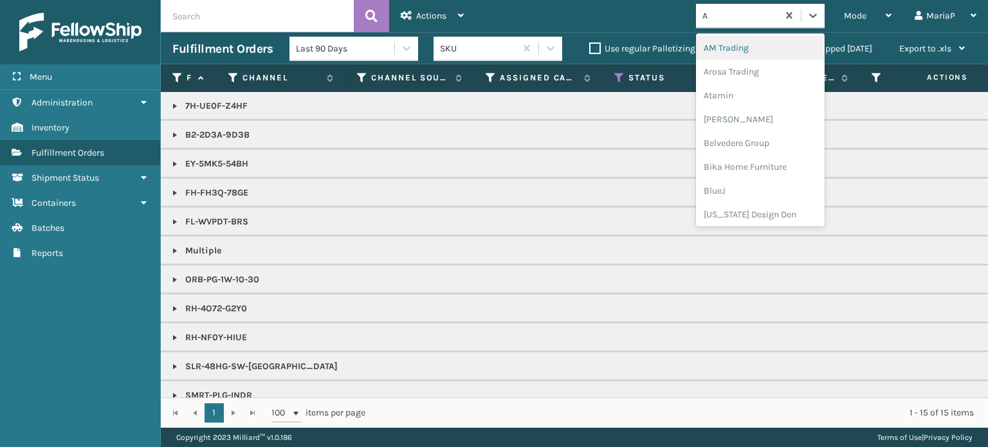
type input "AT"
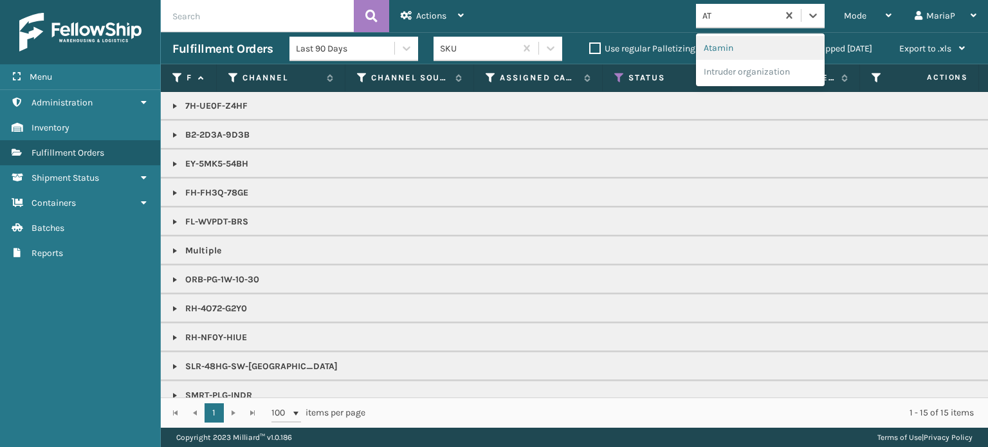
click at [740, 48] on div "Atamin" at bounding box center [760, 48] width 129 height 24
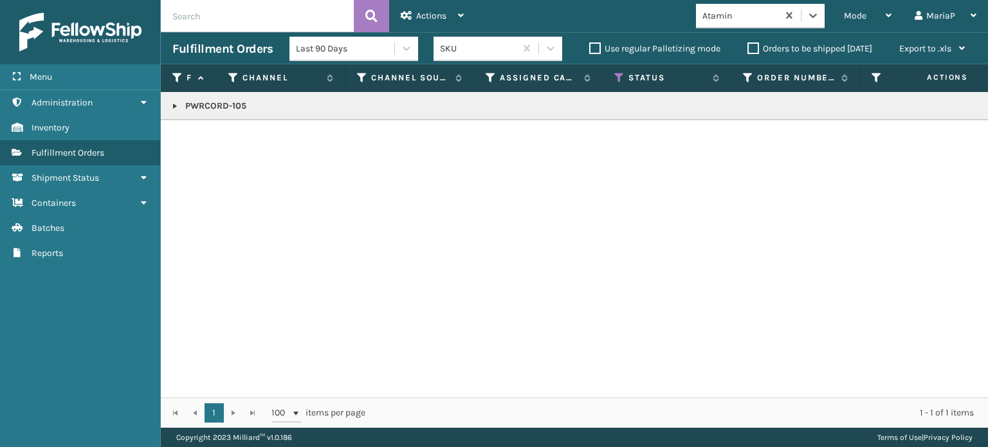
click at [173, 106] on link at bounding box center [175, 106] width 10 height 10
click at [196, 136] on link "2032534" at bounding box center [211, 140] width 36 height 13
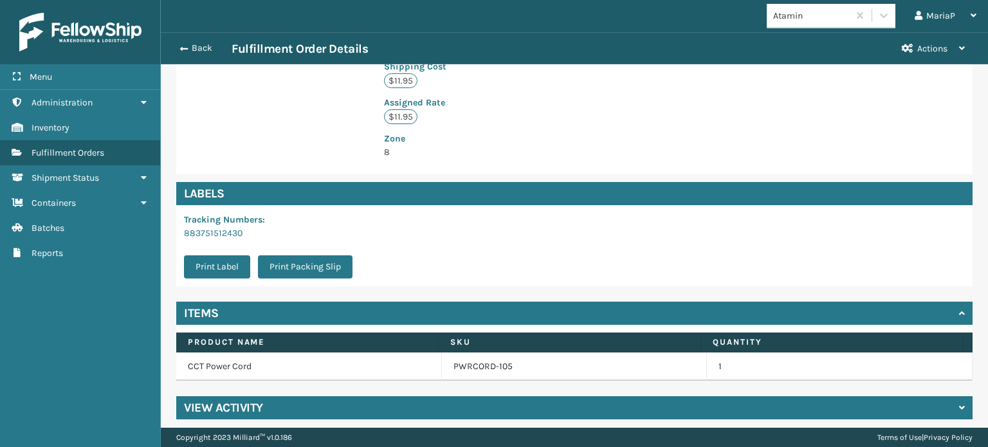
scroll to position [326, 0]
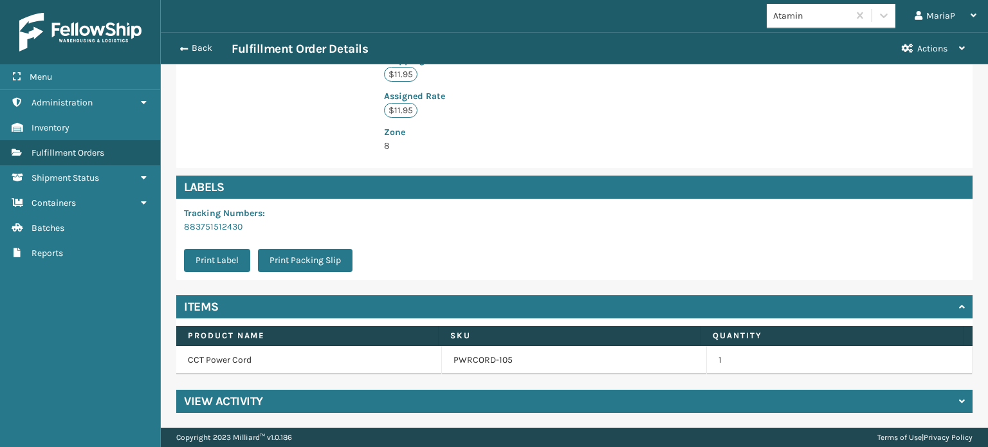
click at [483, 347] on td "PWRCORD-105" at bounding box center [575, 360] width 266 height 28
drag, startPoint x: 486, startPoint y: 360, endPoint x: 486, endPoint y: 353, distance: 7.1
click at [486, 358] on link "PWRCORD-105" at bounding box center [483, 360] width 59 height 13
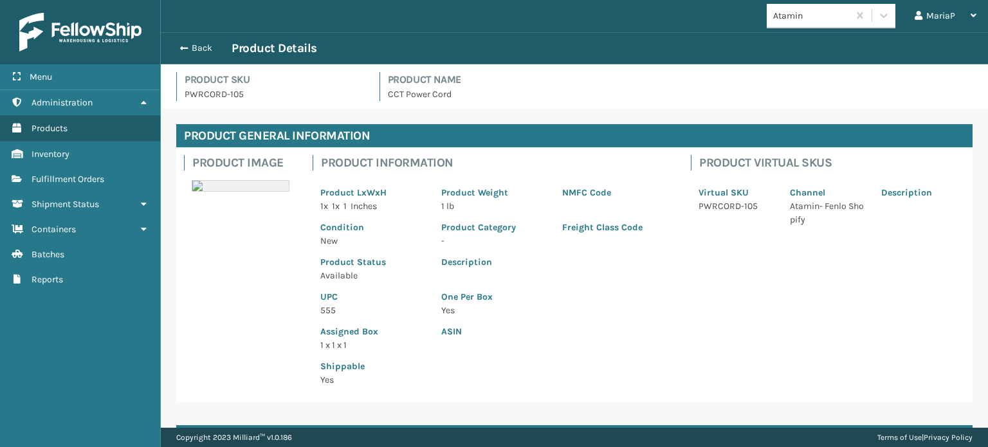
click at [330, 307] on p "555" at bounding box center [373, 311] width 106 height 14
copy p "555"
click at [203, 46] on button "Back" at bounding box center [201, 48] width 59 height 12
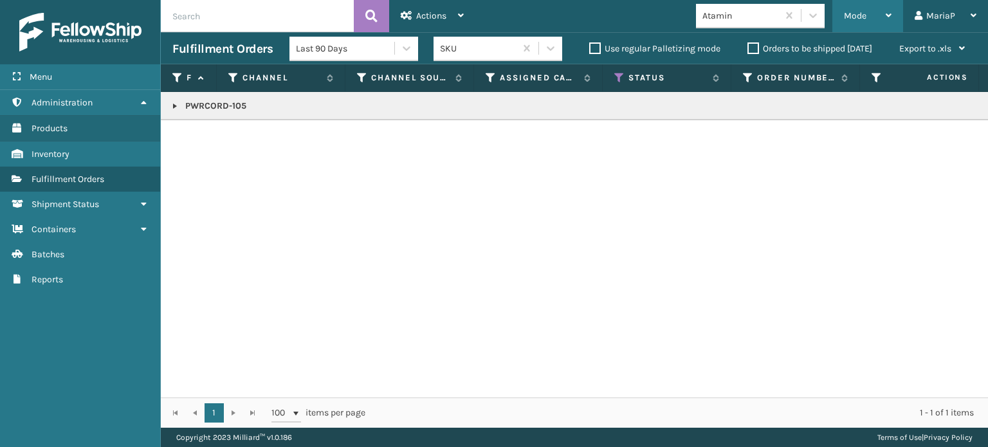
click at [821, 12] on div at bounding box center [813, 15] width 23 height 23
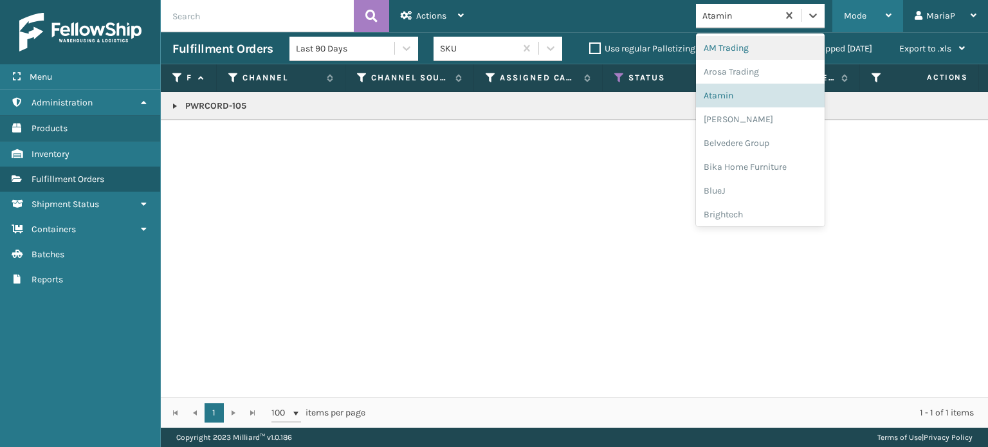
click at [845, 19] on span "Mode" at bounding box center [855, 15] width 23 height 11
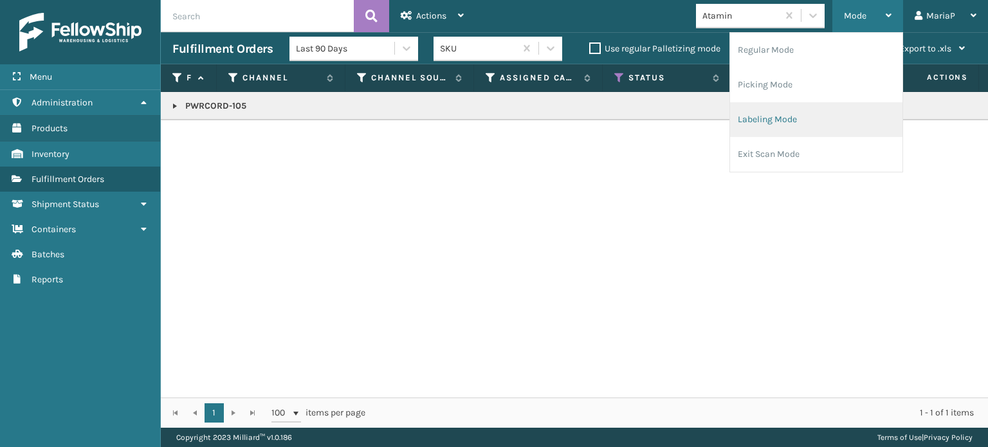
click at [805, 116] on li "Labeling Mode" at bounding box center [816, 119] width 172 height 35
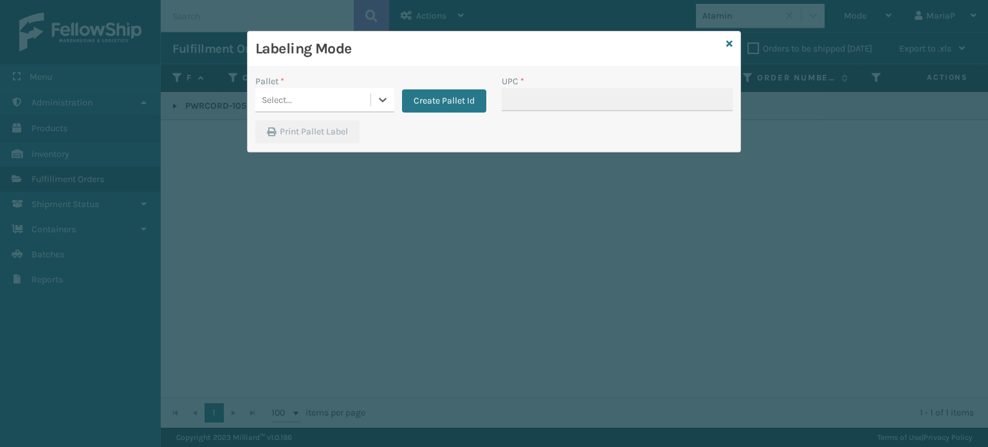
click at [331, 93] on div "Select..." at bounding box center [312, 99] width 115 height 21
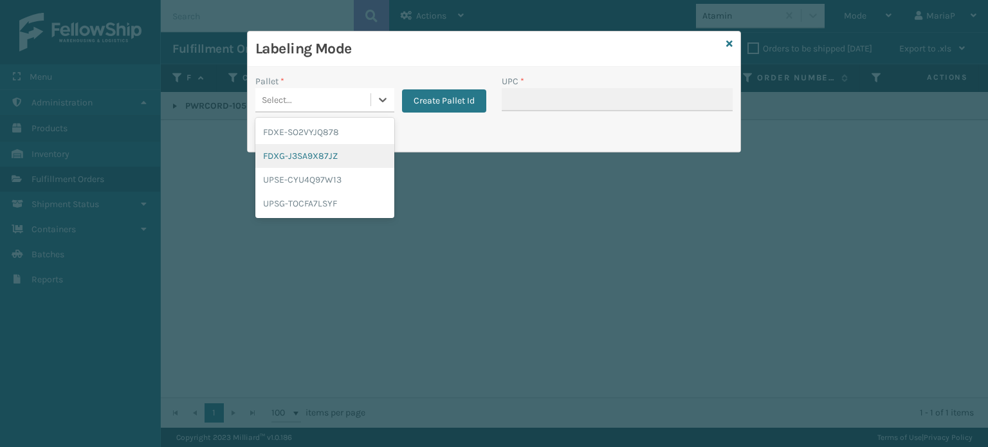
click at [317, 152] on div "FDXG-J3SA9X87JZ" at bounding box center [324, 156] width 139 height 24
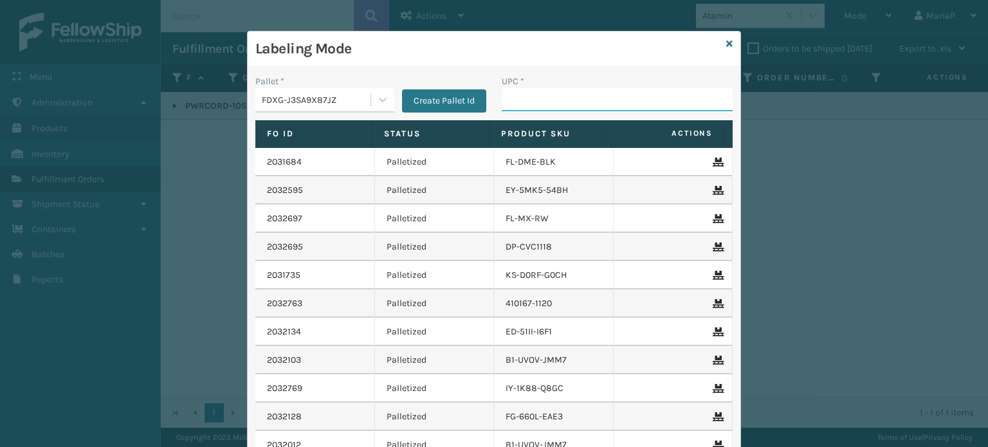
click at [524, 102] on input "UPC *" at bounding box center [617, 99] width 231 height 23
paste input "555"
type input "555"
type input "850012486947"
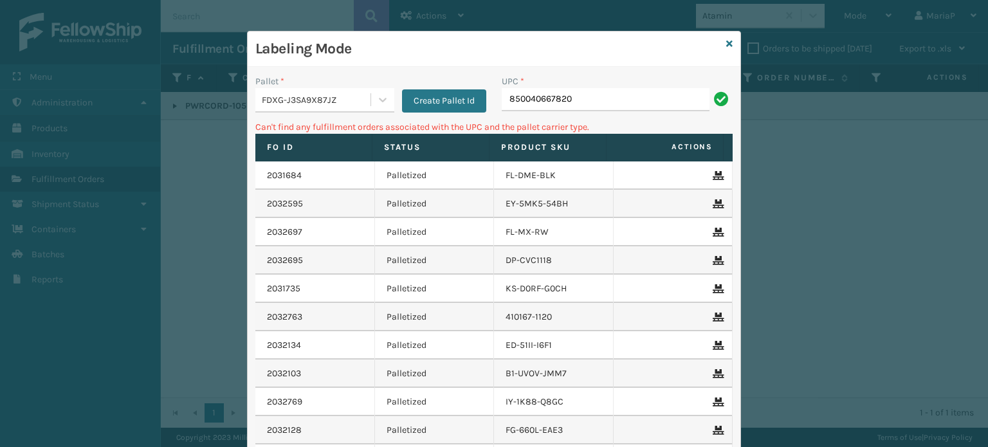
click at [329, 106] on div "FDXG-J3SA9X87JZ" at bounding box center [312, 99] width 115 height 21
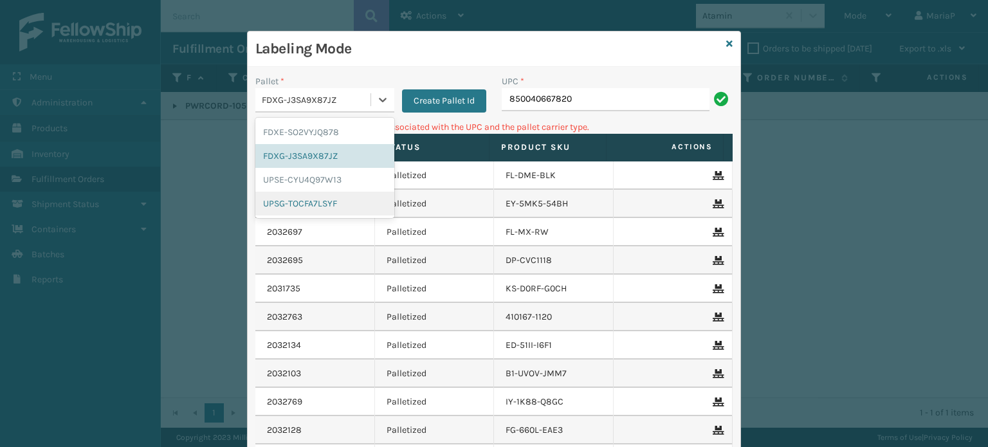
drag, startPoint x: 291, startPoint y: 203, endPoint x: 533, endPoint y: 129, distance: 253.8
click at [291, 203] on div "UPSG-TOCFA7LSYF" at bounding box center [324, 204] width 139 height 24
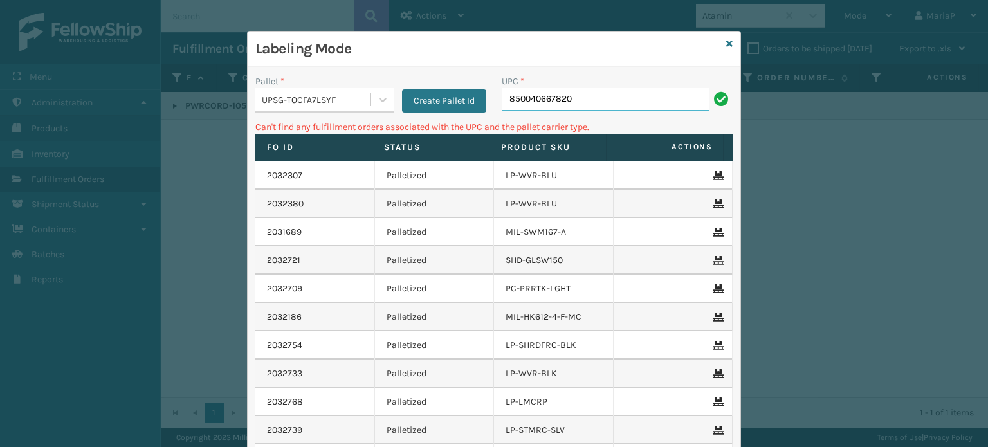
click at [589, 100] on input "850040667820" at bounding box center [606, 99] width 208 height 23
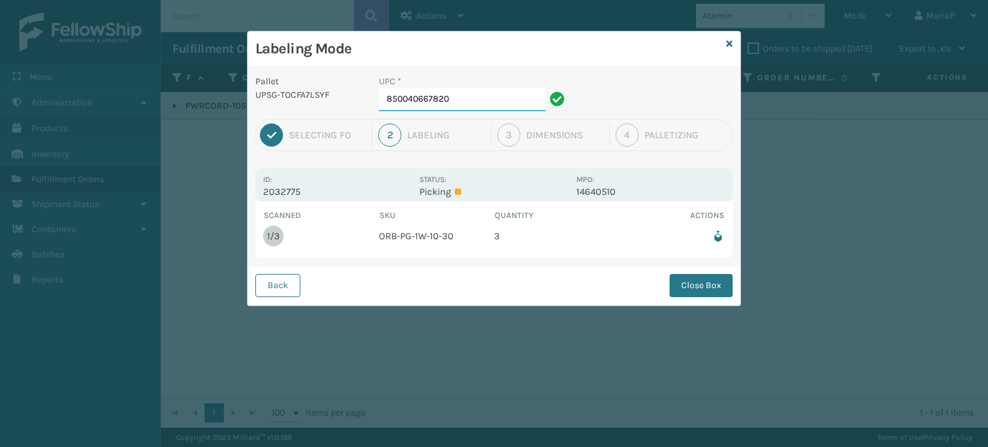
click at [486, 107] on input "850040667820" at bounding box center [462, 99] width 167 height 23
click at [700, 281] on button "Close Box" at bounding box center [701, 285] width 63 height 23
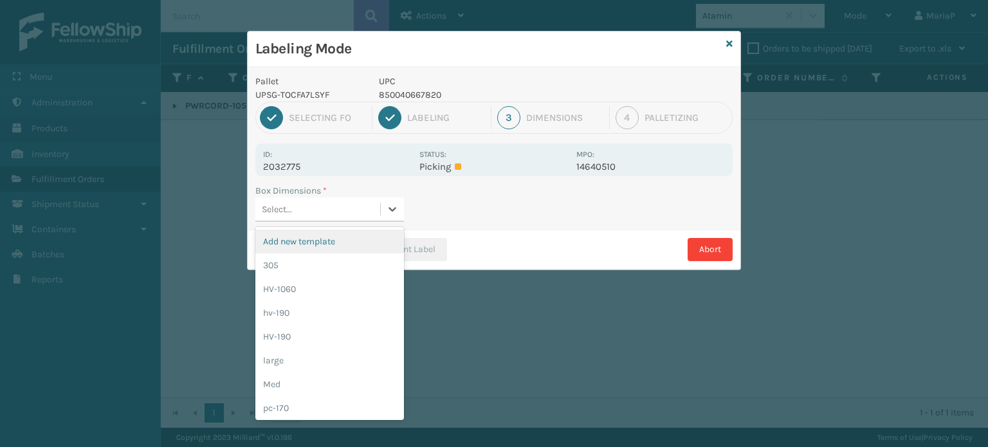
click at [367, 208] on div "Select..." at bounding box center [317, 209] width 125 height 21
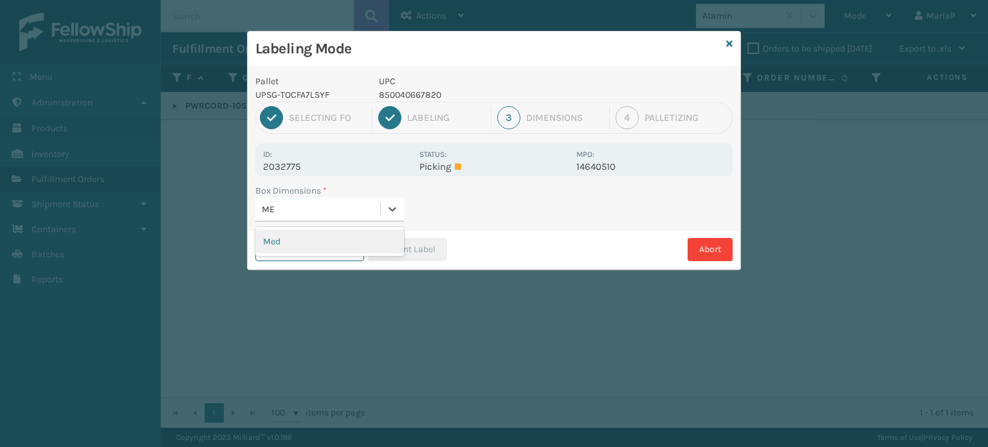
type input "MED"
click at [427, 249] on button "Print Label" at bounding box center [407, 249] width 79 height 23
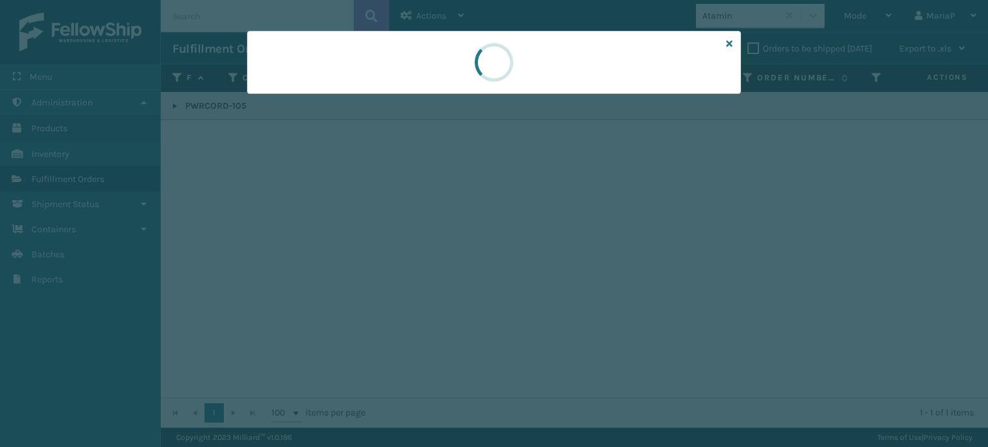
click at [427, 249] on div at bounding box center [494, 223] width 988 height 447
click at [427, 248] on div at bounding box center [494, 223] width 988 height 447
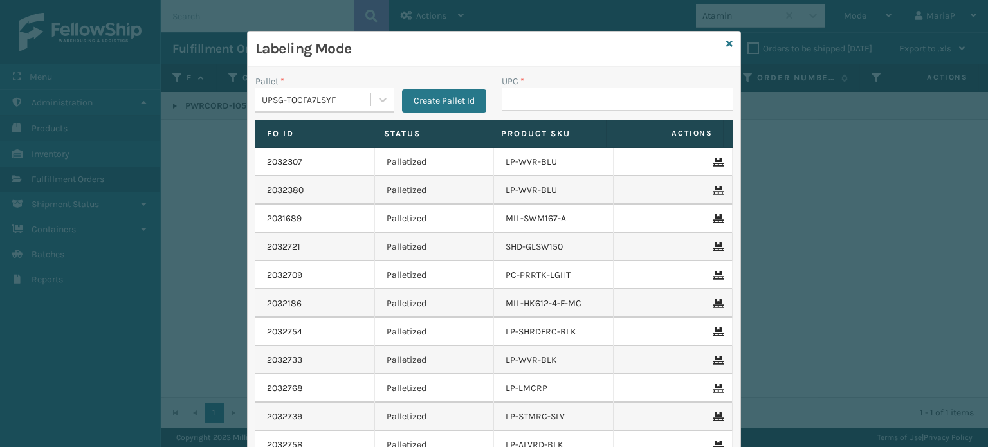
click at [327, 105] on div "UPSG-TOCFA7LSYF" at bounding box center [312, 99] width 115 height 21
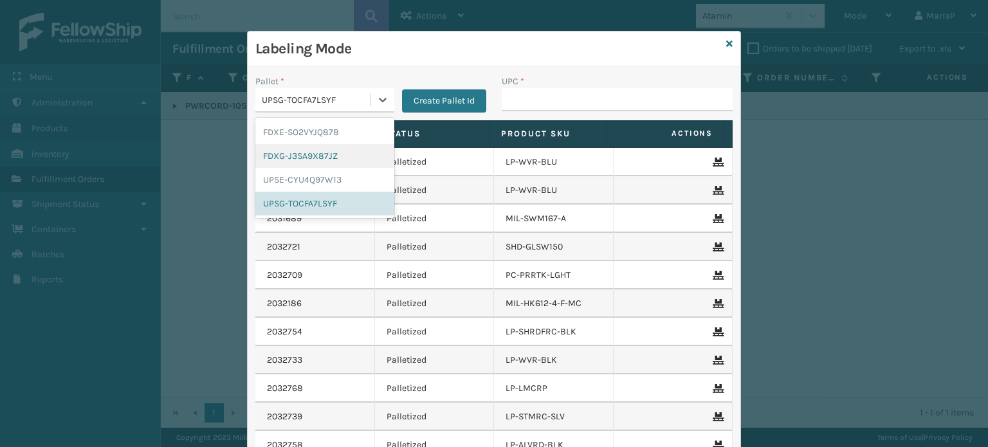
click at [315, 159] on div "FDXG-J3SA9X87JZ" at bounding box center [324, 156] width 139 height 24
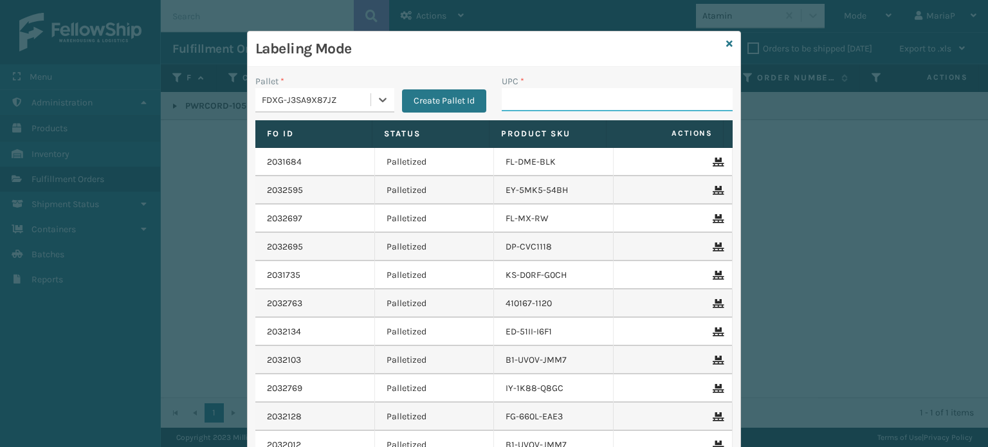
click at [557, 97] on input "UPC *" at bounding box center [617, 99] width 231 height 23
type input "8581000"
type input "854403007339"
type input "850012486763"
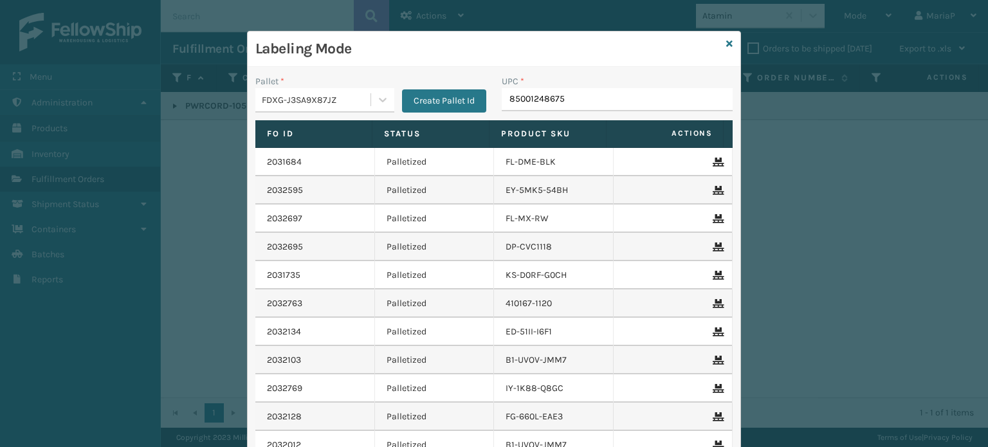
type input "850012486756"
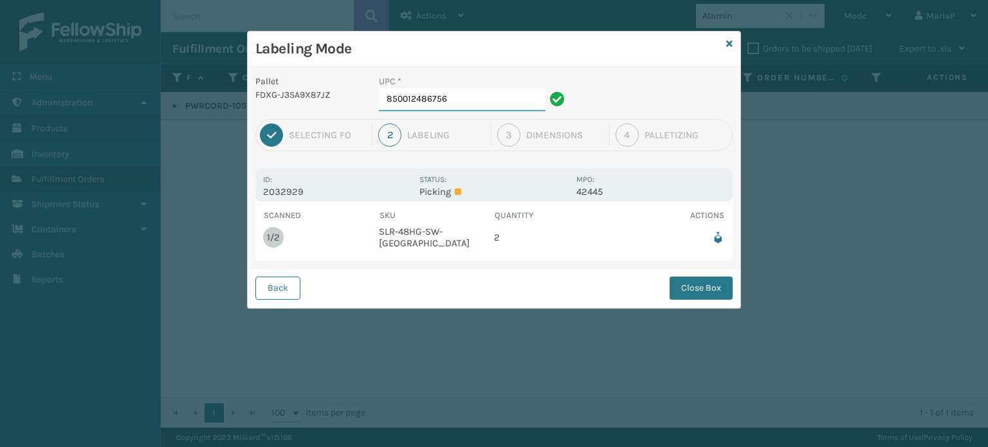
click at [479, 110] on input "850012486756" at bounding box center [462, 99] width 167 height 23
click at [726, 283] on button "Close Box" at bounding box center [701, 288] width 63 height 23
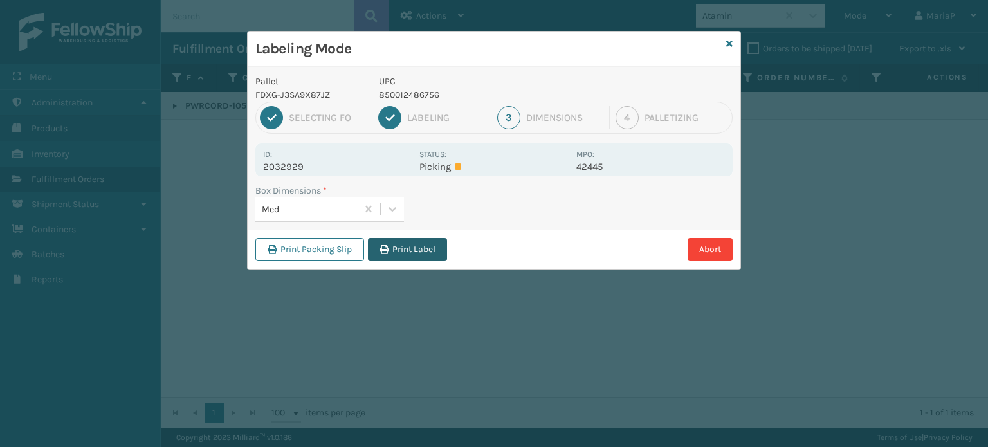
click at [375, 252] on button "Print Label" at bounding box center [407, 249] width 79 height 23
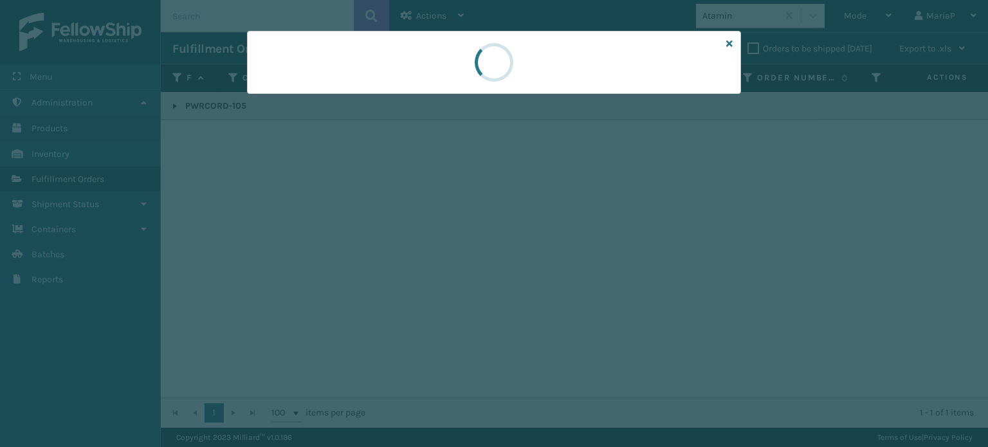
click at [377, 252] on div at bounding box center [494, 223] width 988 height 447
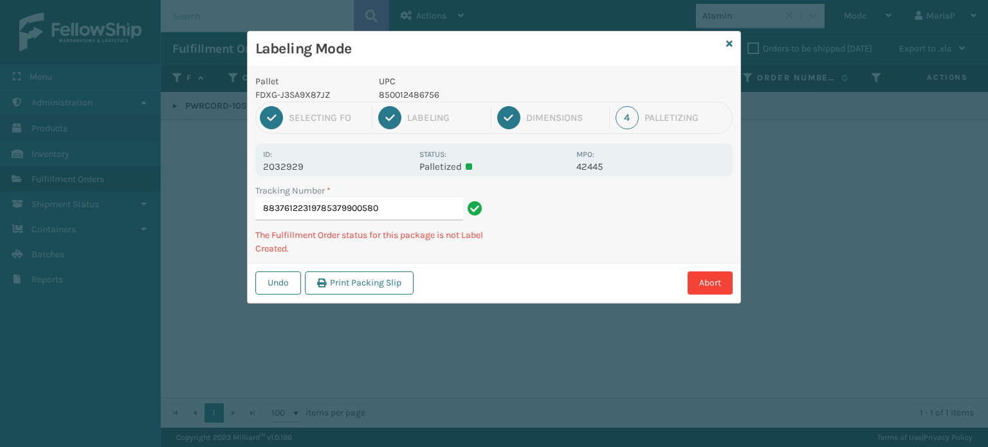
type input "883761223197853799005806"
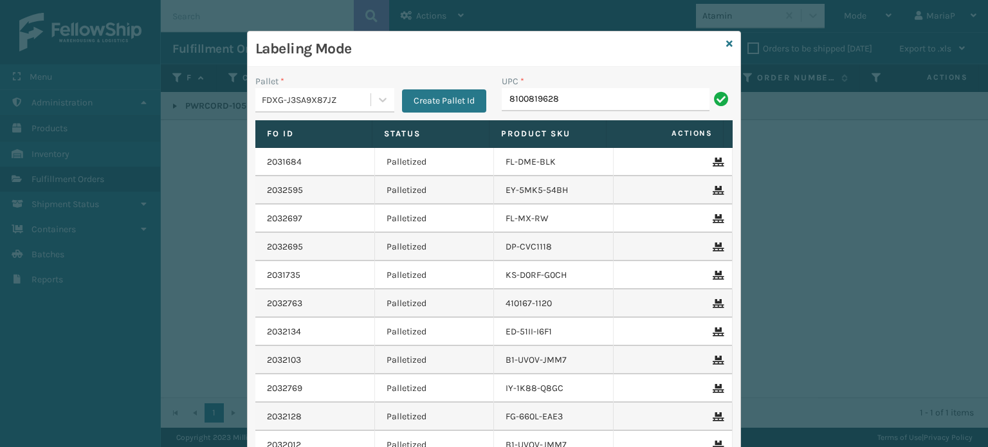
type input "81008196281"
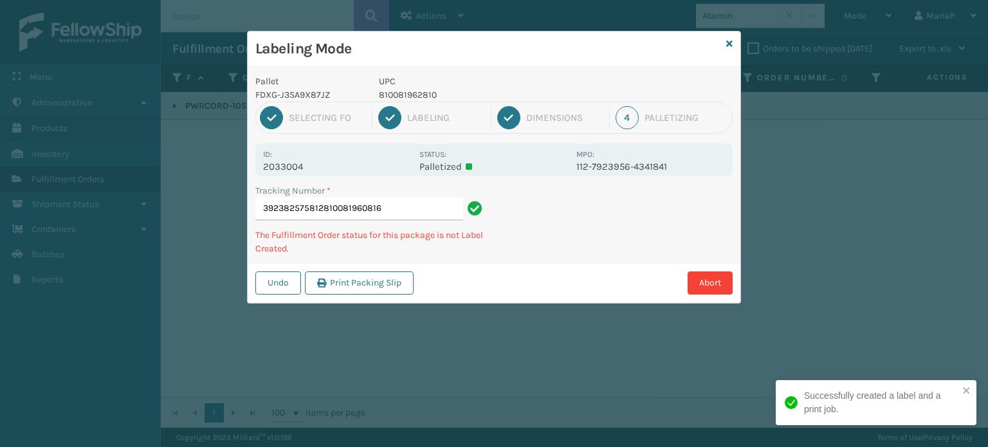
type input "392382575812810081960816"
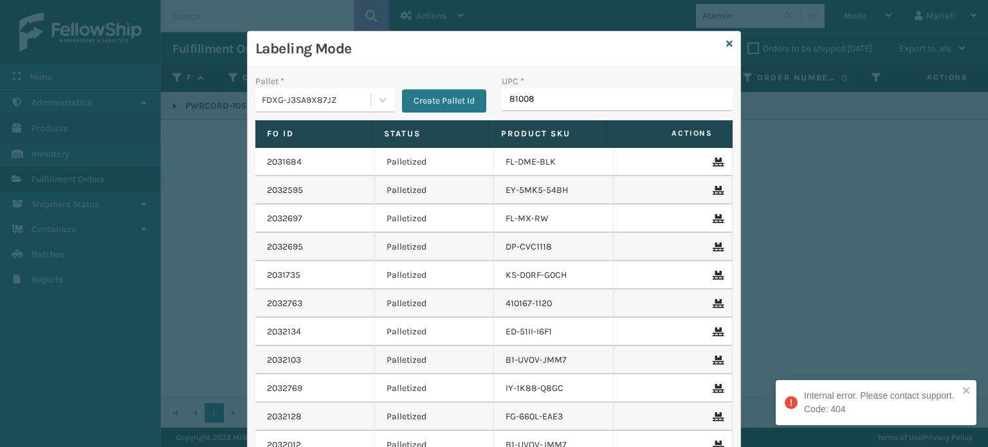
type input "810081"
